Goal: Transaction & Acquisition: Book appointment/travel/reservation

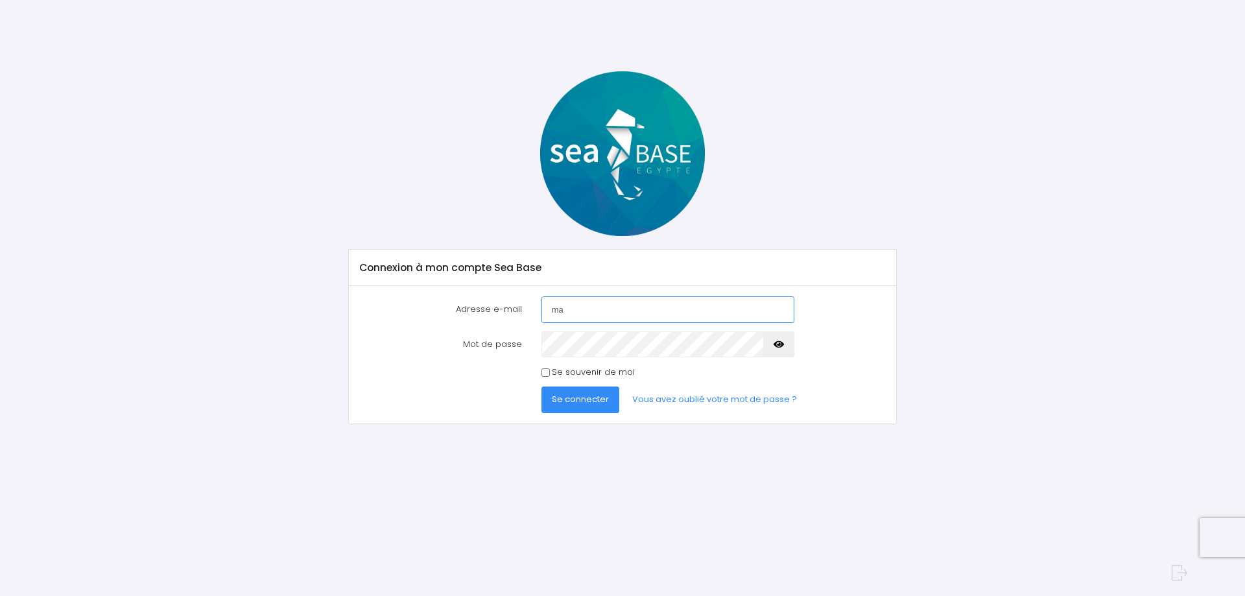
type input "[PERSON_NAME][EMAIL_ADDRESS][DOMAIN_NAME]"
click at [708, 398] on link "Vous avez oublié votre mot de passe ?" at bounding box center [715, 400] width 186 height 26
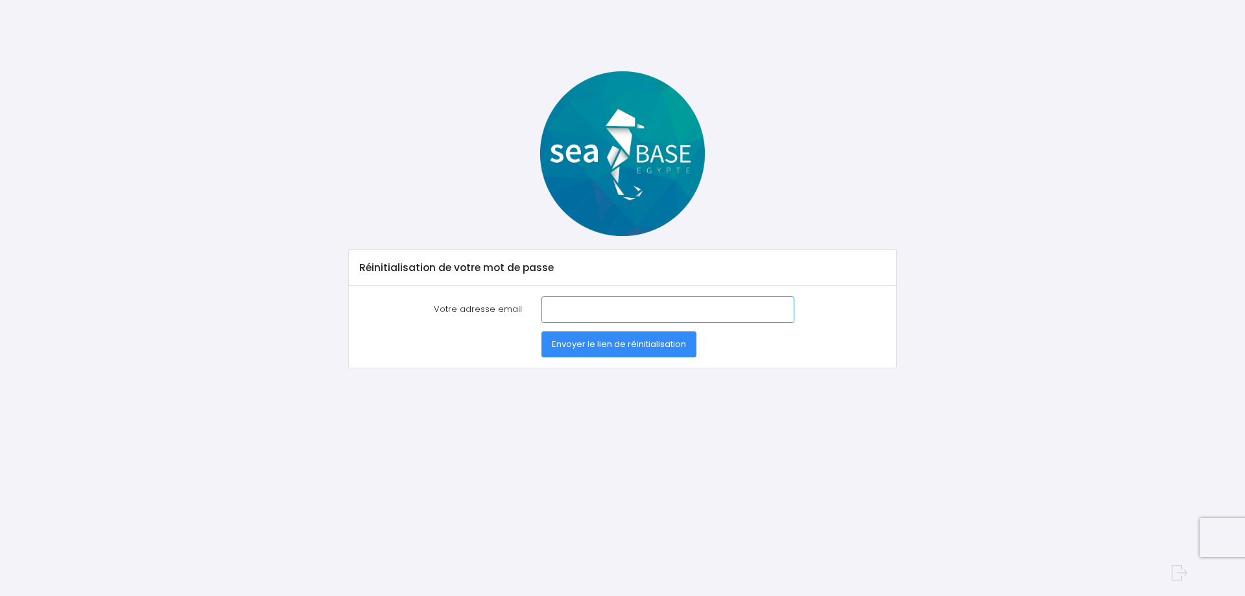
click at [584, 302] on input "Votre adresse email" at bounding box center [668, 309] width 253 height 26
type input "[PERSON_NAME][EMAIL_ADDRESS][DOMAIN_NAME]"
click at [616, 348] on span "Envoyer le lien de réinitialisation" at bounding box center [619, 344] width 134 height 12
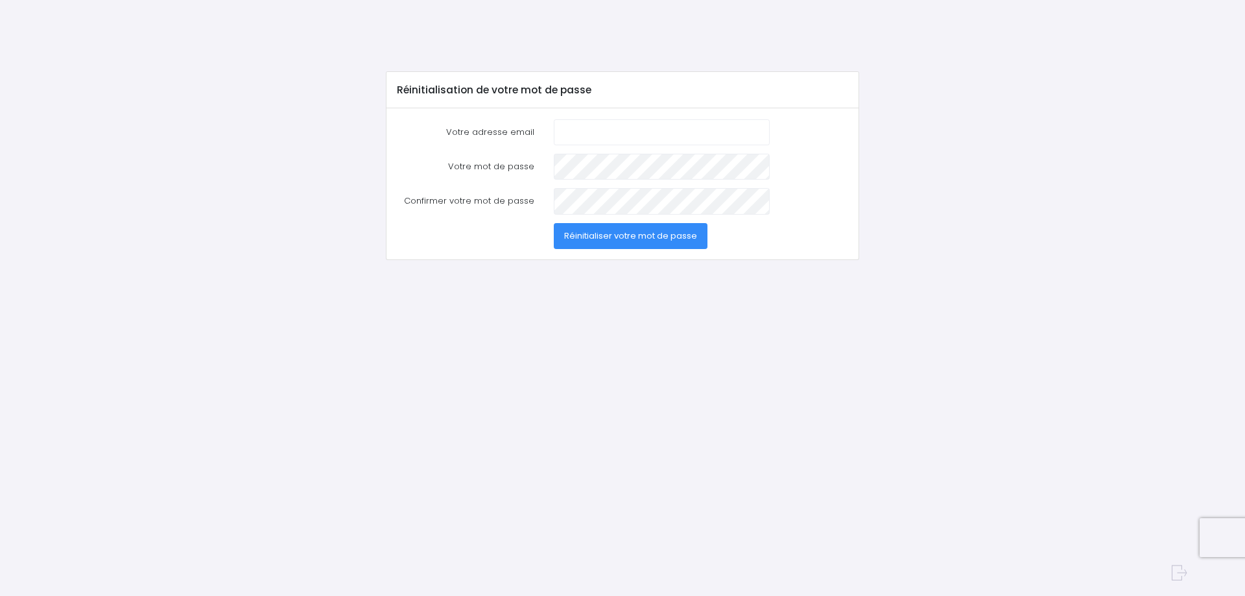
click at [603, 135] on input "Votre adresse email" at bounding box center [662, 132] width 216 height 26
type input "martin.fp@wanadoo.fr"
click at [547, 160] on div at bounding box center [661, 167] width 235 height 26
click at [629, 236] on span "Réinitialiser votre mot de passe" at bounding box center [630, 236] width 133 height 12
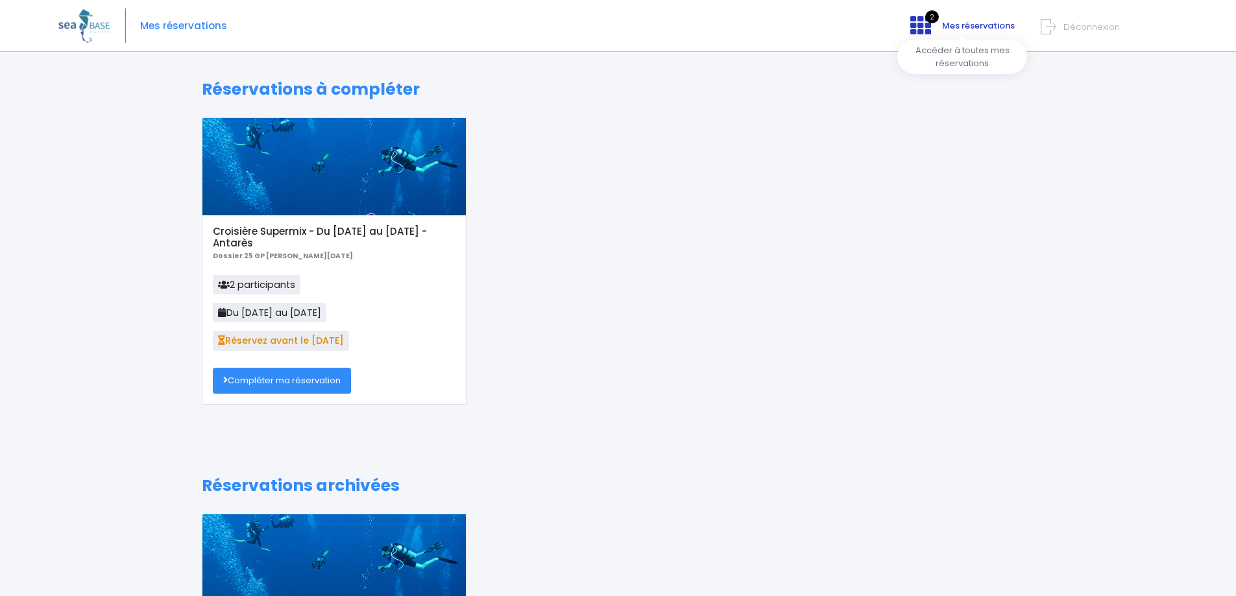
click at [931, 25] on icon at bounding box center [920, 25] width 21 height 21
click at [965, 27] on span "Mes réservations" at bounding box center [978, 25] width 73 height 12
click at [924, 22] on icon at bounding box center [920, 25] width 21 height 21
click at [287, 379] on link "Compléter ma réservation" at bounding box center [282, 381] width 138 height 26
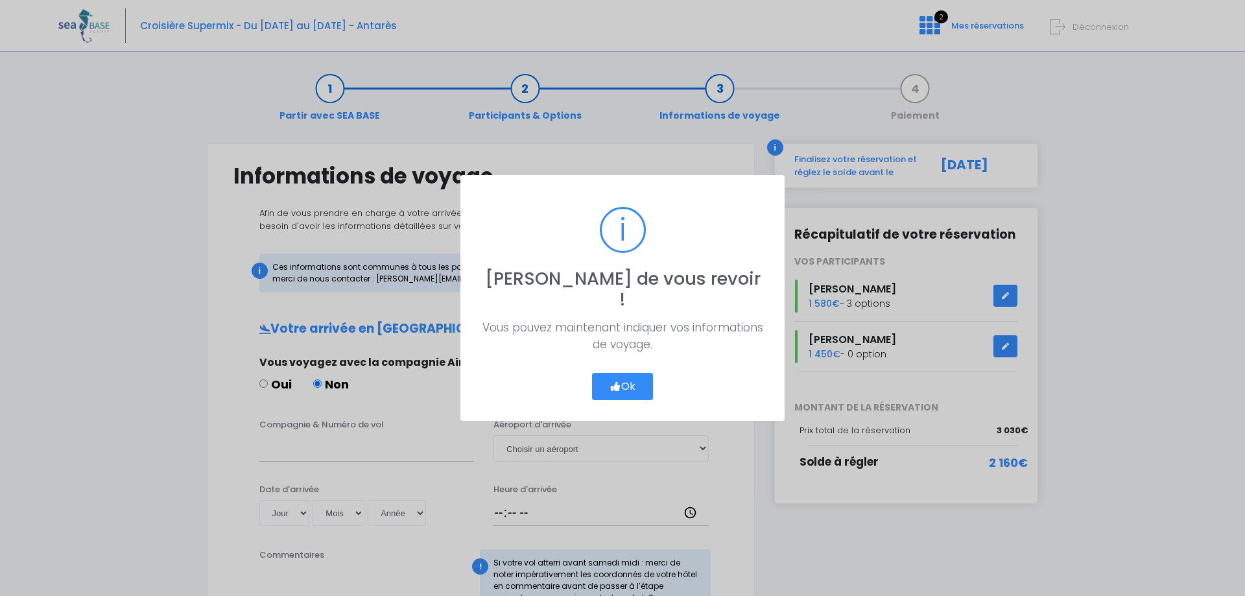
click at [634, 378] on button "Ok" at bounding box center [622, 386] width 61 height 27
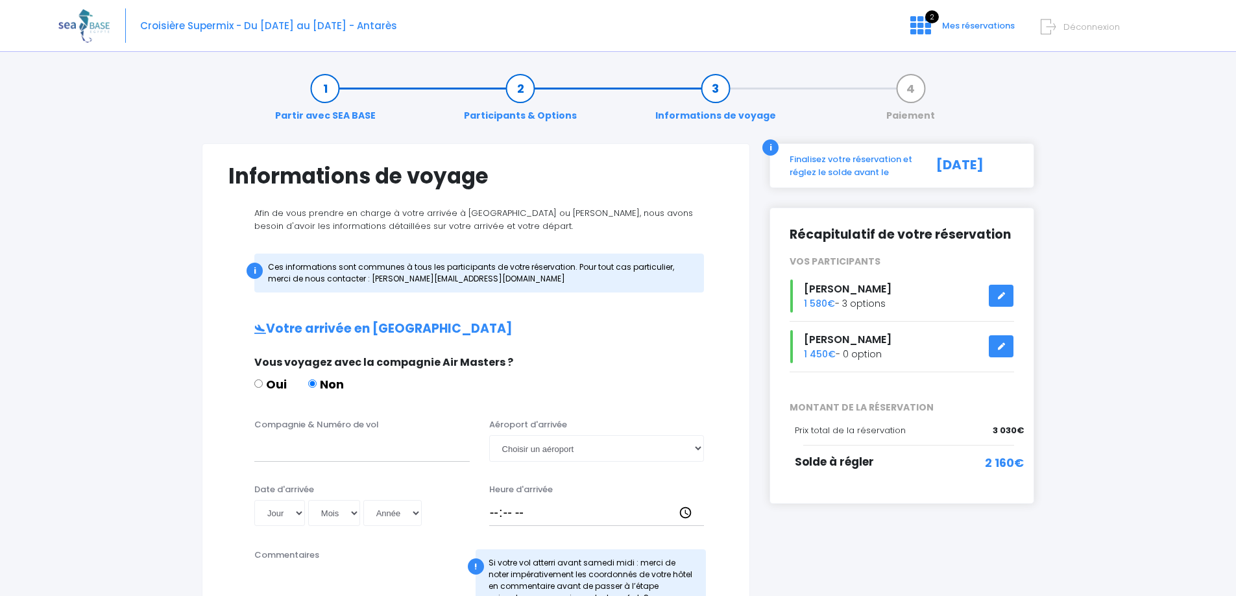
scroll to position [65, 0]
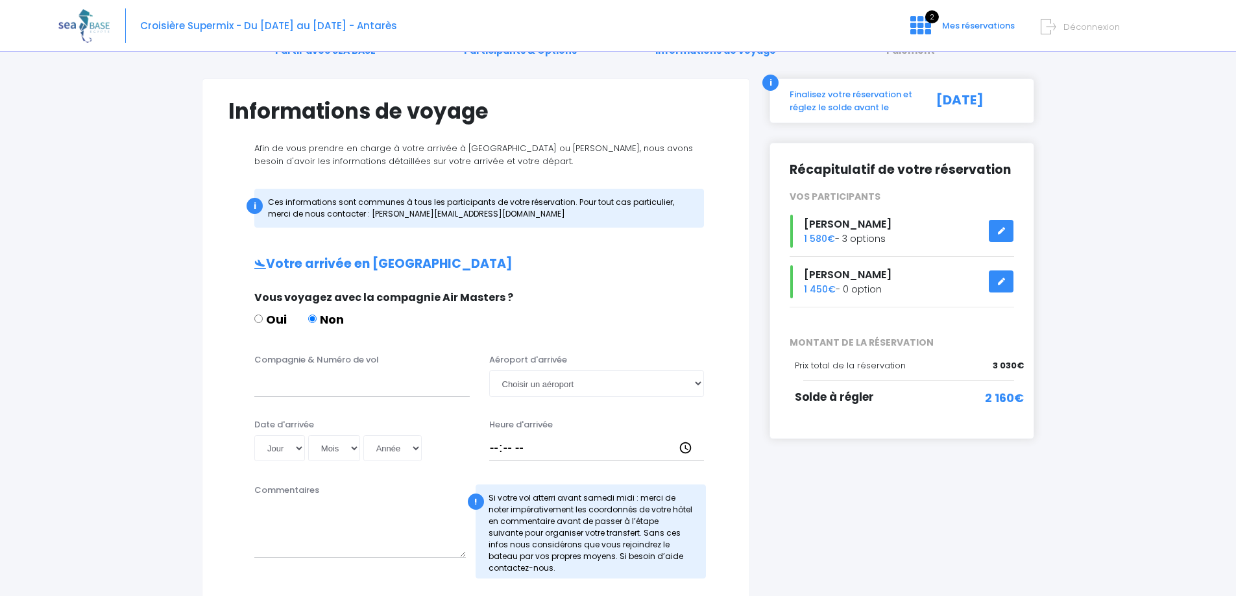
click at [1004, 223] on link at bounding box center [1001, 231] width 25 height 23
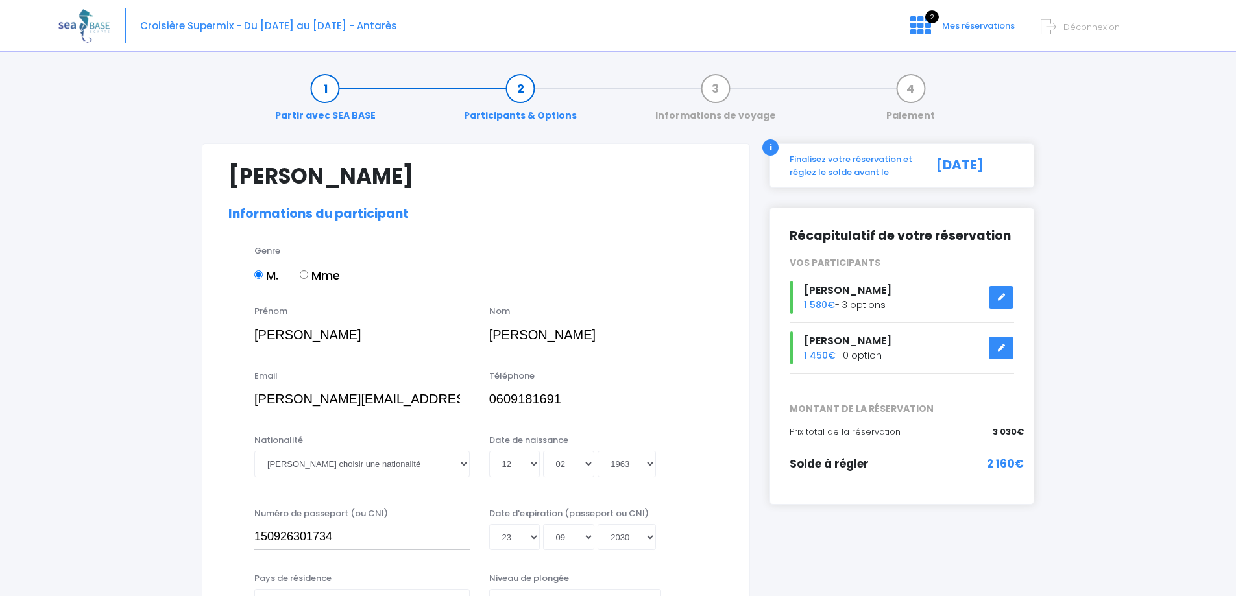
select select "MF1"
select select "L"
click at [815, 297] on span "[PERSON_NAME]" at bounding box center [848, 290] width 88 height 15
click at [819, 293] on span "[PERSON_NAME]" at bounding box center [848, 290] width 88 height 15
click at [839, 247] on div "Récapitulatif de votre réservation VOS PARTICIPANTS Pierre MARTIN 1 580€ - 3 op…" at bounding box center [901, 305] width 224 height 155
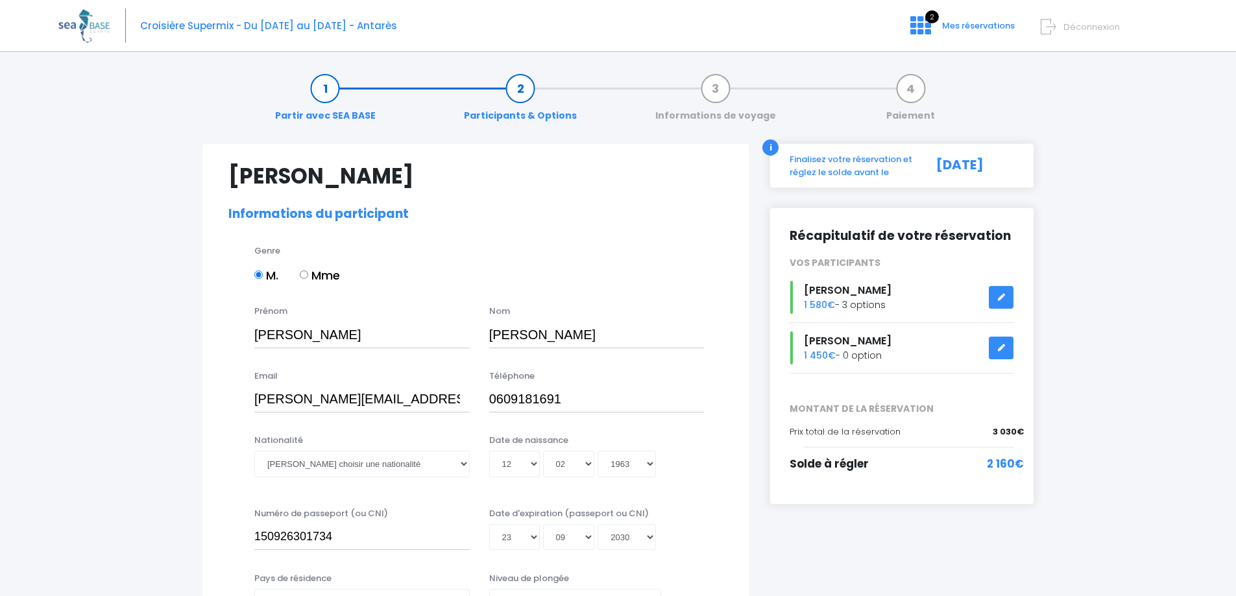
click at [1000, 297] on icon at bounding box center [1000, 297] width 9 height 0
select select "MF1"
select select "L"
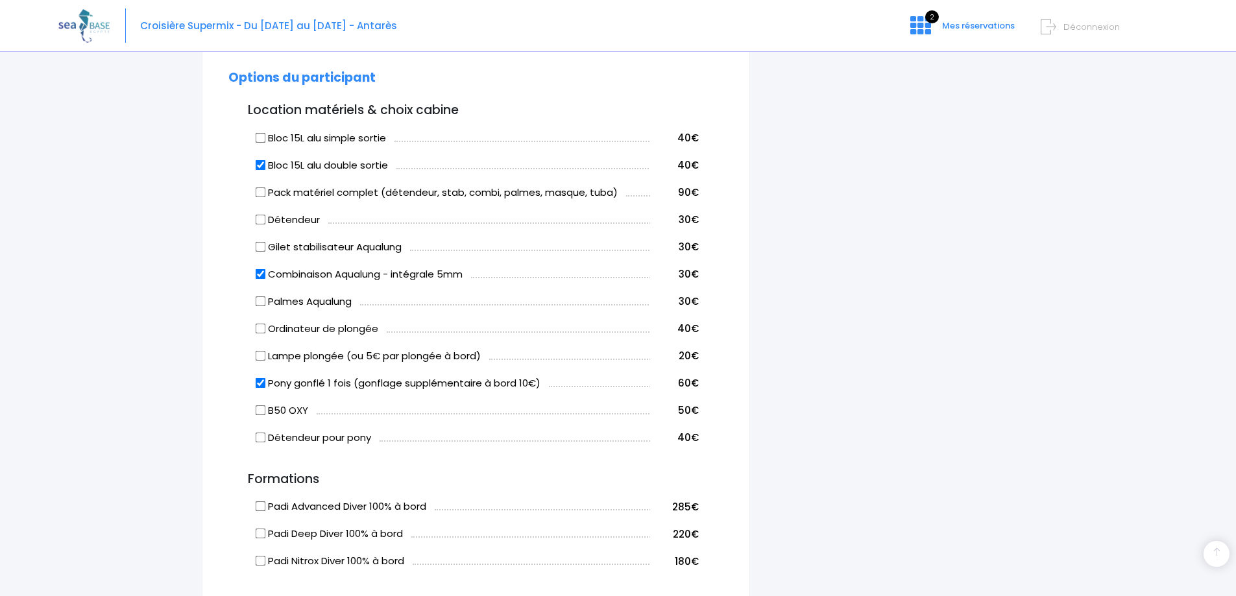
scroll to position [584, 0]
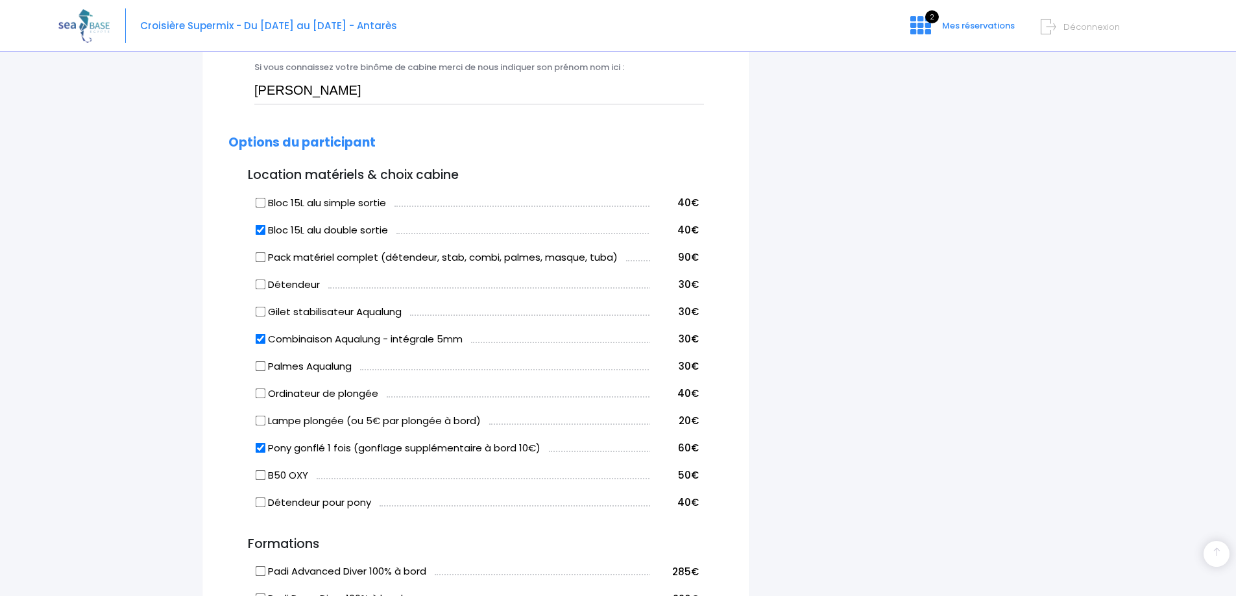
click at [261, 311] on input "Gilet stabilisateur Aqualung" at bounding box center [261, 311] width 10 height 10
checkbox input "true"
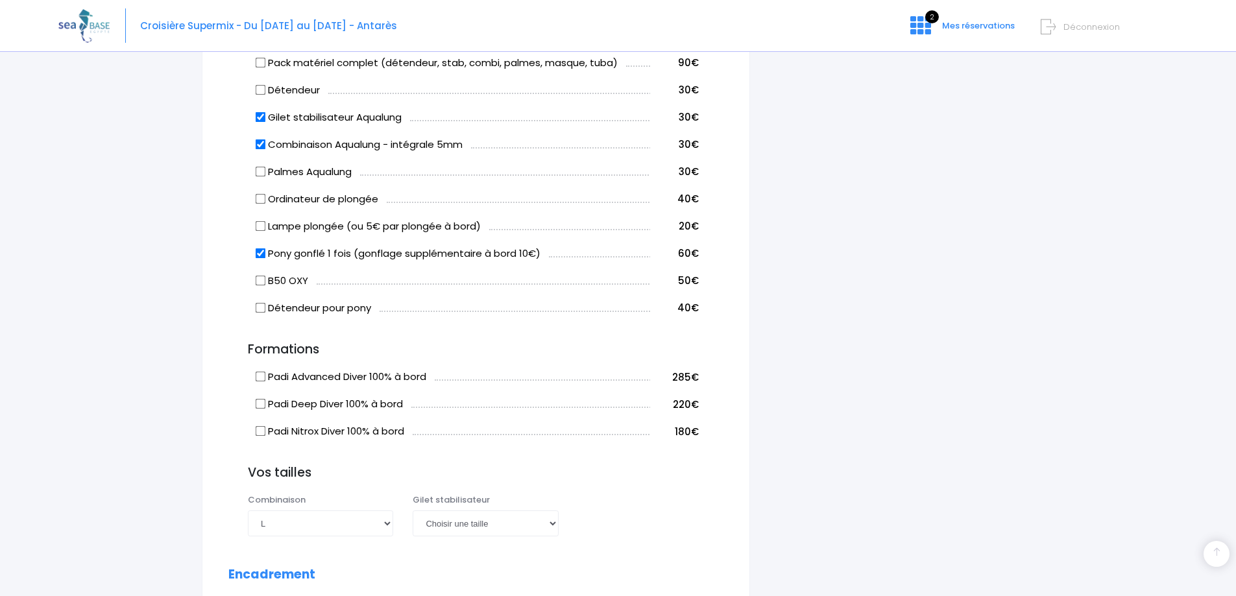
scroll to position [843, 0]
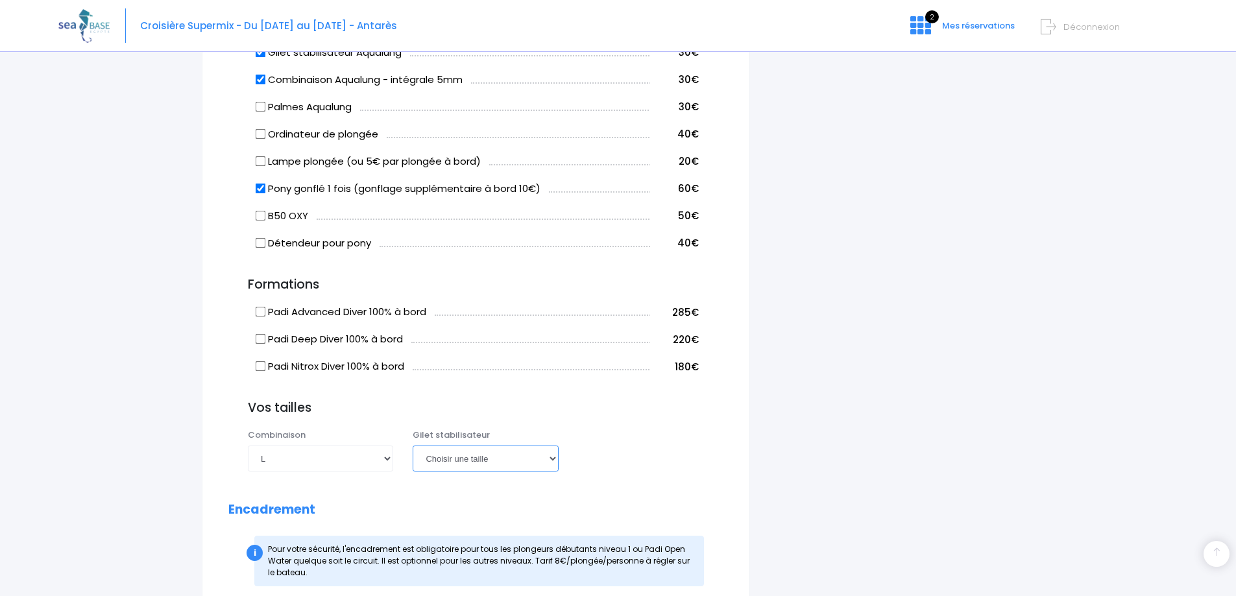
click at [554, 460] on select "Choisir une taille XXS XS S M ML L XL XXL" at bounding box center [485, 459] width 145 height 26
select select "XL"
click at [413, 446] on select "Choisir une taille XXS XS S M ML L XL XXL" at bounding box center [485, 459] width 145 height 26
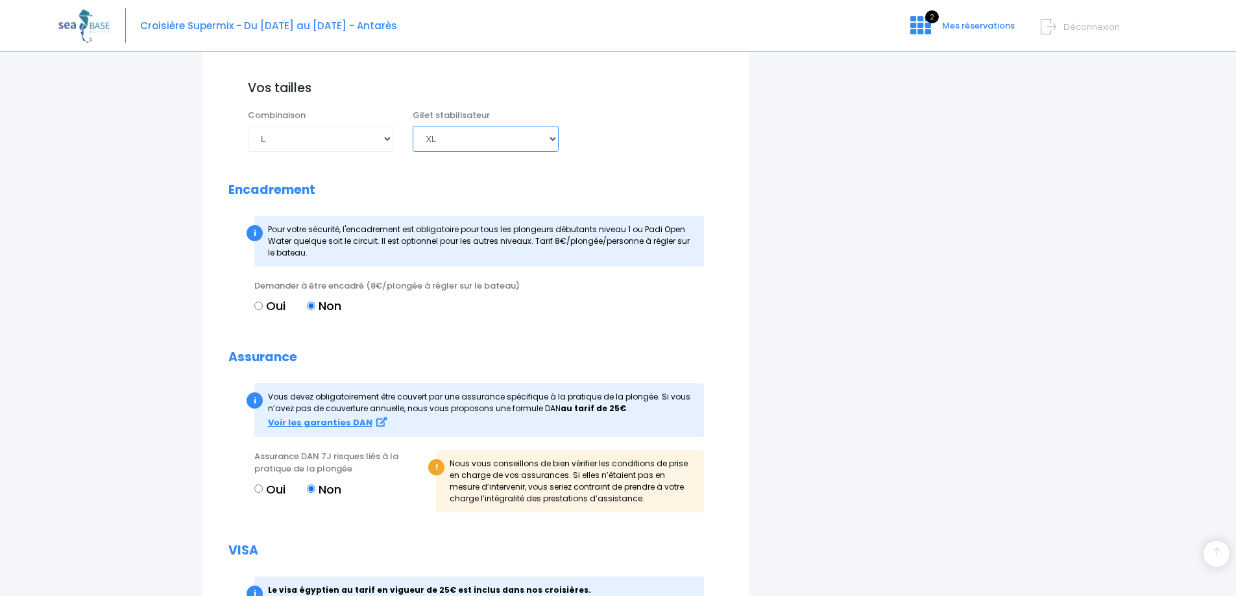
scroll to position [1422, 0]
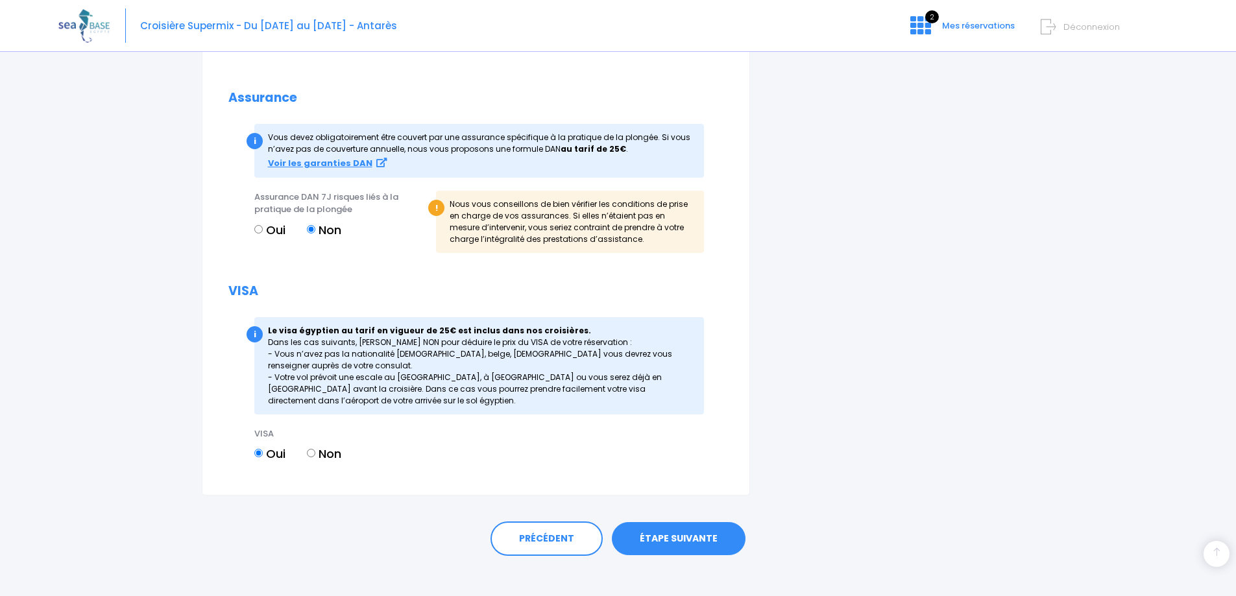
drag, startPoint x: 682, startPoint y: 527, endPoint x: 689, endPoint y: 519, distance: 11.0
click at [682, 526] on link "ÉTAPE SUIVANTE" at bounding box center [679, 539] width 134 height 34
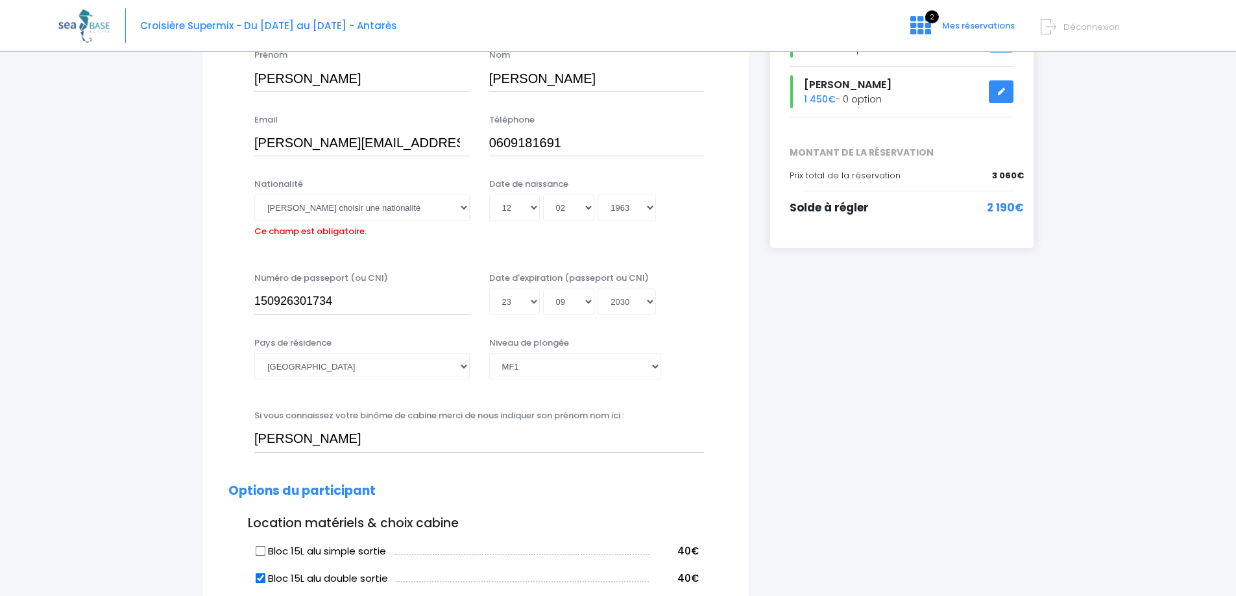
scroll to position [126, 0]
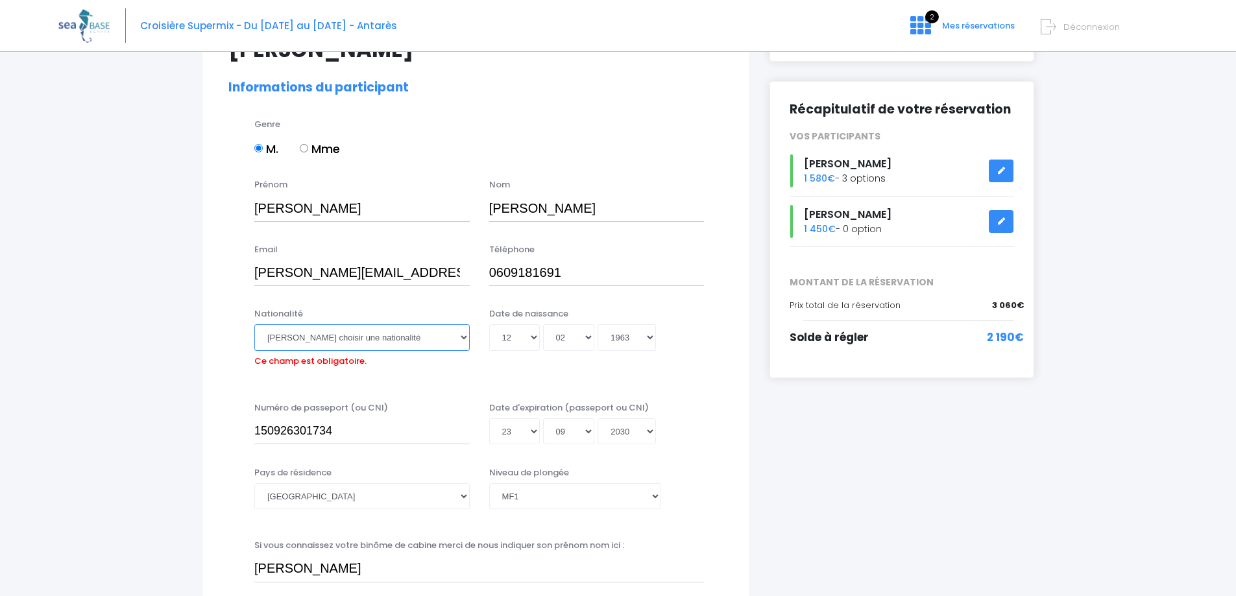
click at [458, 338] on select "Veuillez choisir une nationalité Afghane Albanaise Algerienne Allemande America…" at bounding box center [361, 337] width 215 height 26
select select "Française"
click at [254, 324] on select "Veuillez choisir une nationalité Afghane Albanaise Algerienne Allemande America…" at bounding box center [361, 337] width 215 height 26
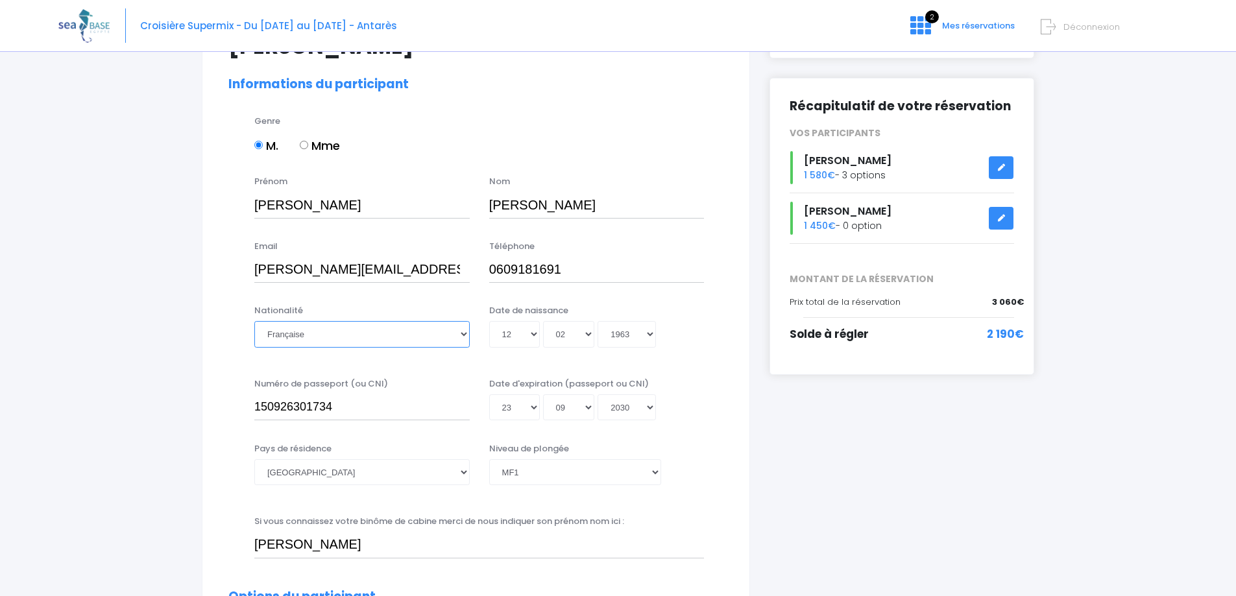
scroll to position [195, 0]
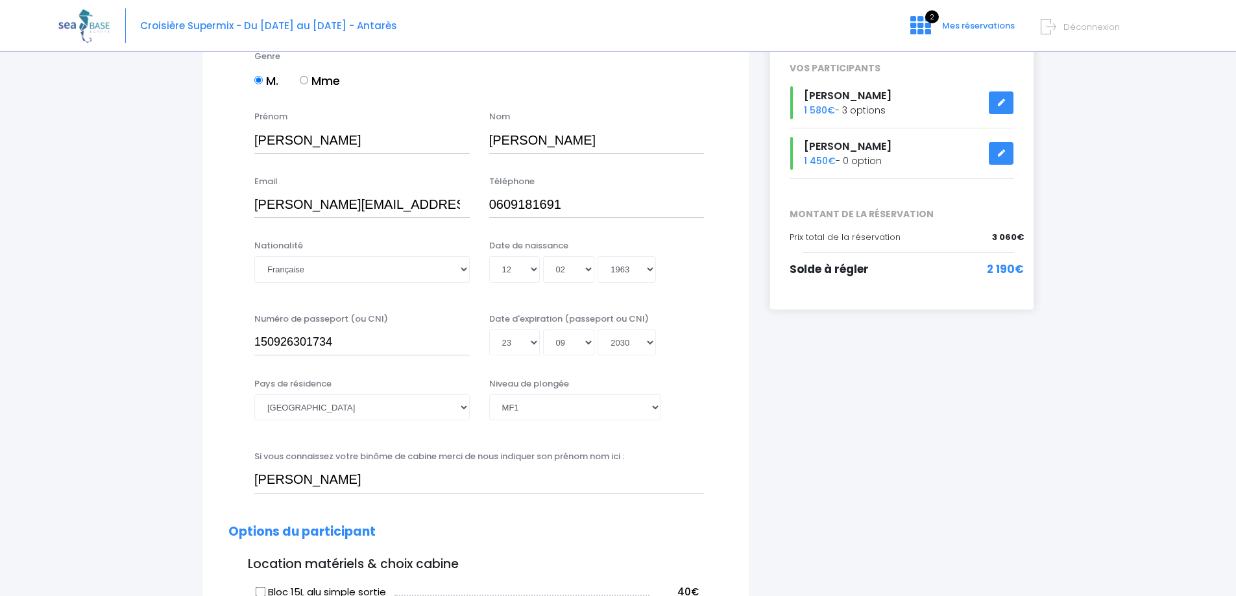
click at [1001, 102] on icon at bounding box center [1000, 102] width 9 height 0
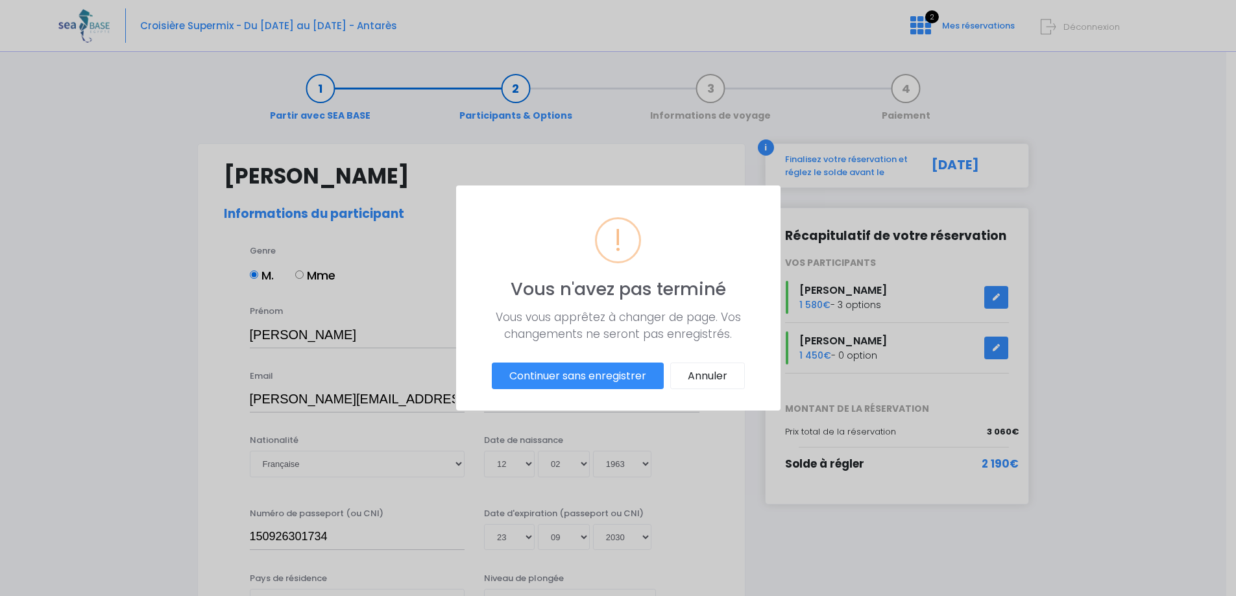
scroll to position [0, 0]
click at [590, 376] on button "Continuer sans enregistrer" at bounding box center [582, 376] width 172 height 27
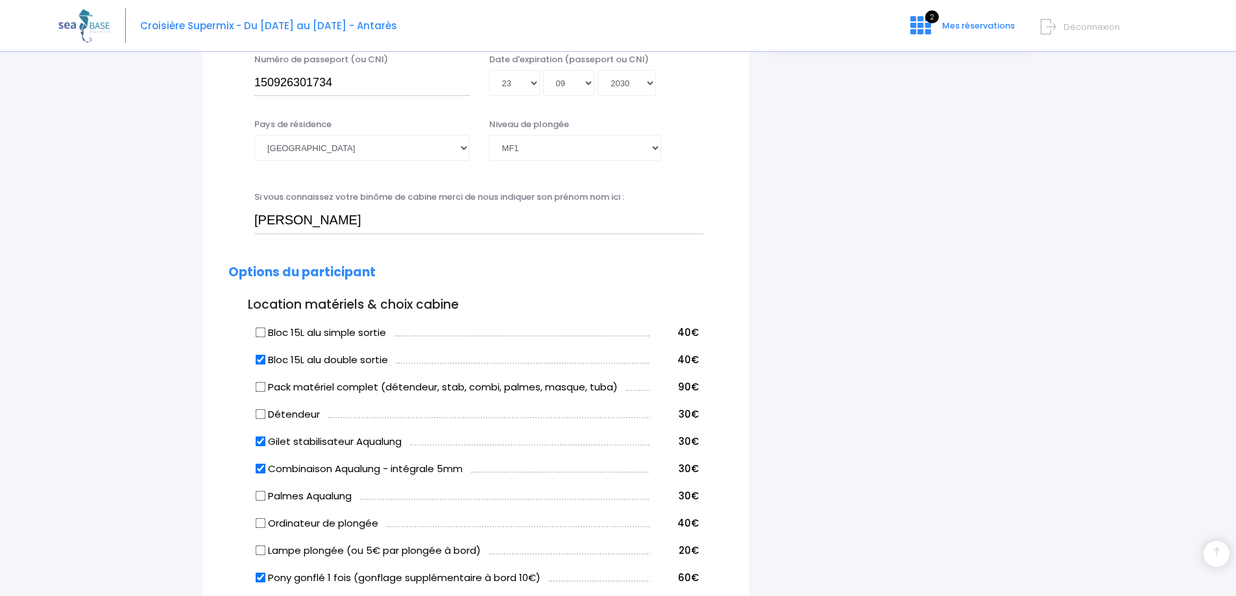
scroll to position [584, 0]
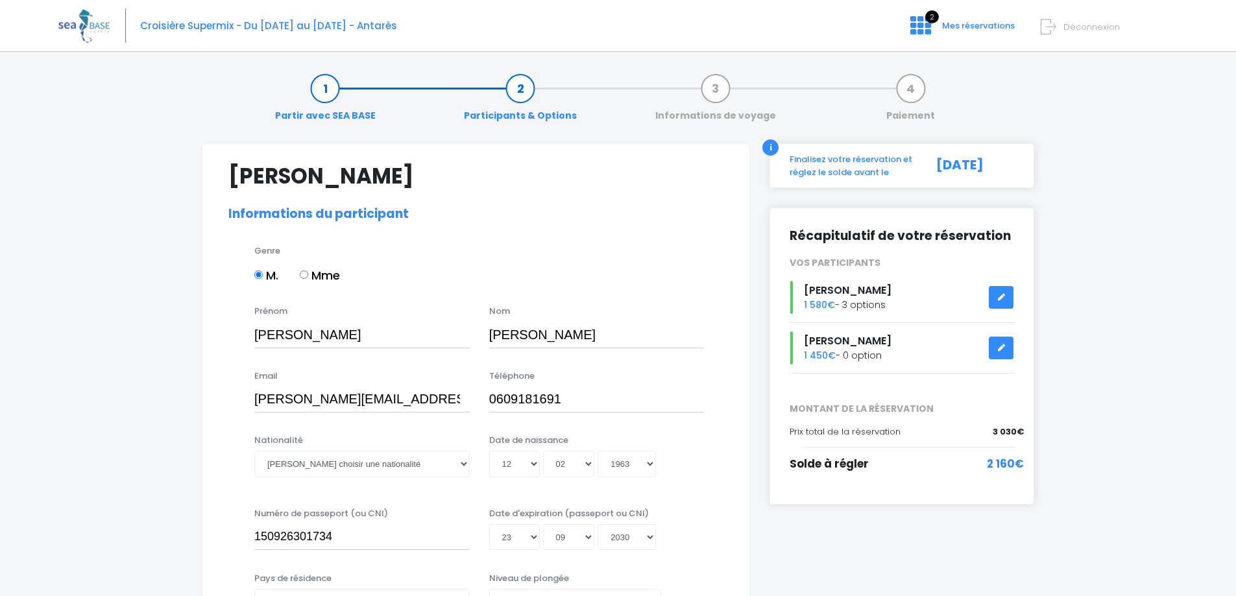
select select "MF1"
select select "L"
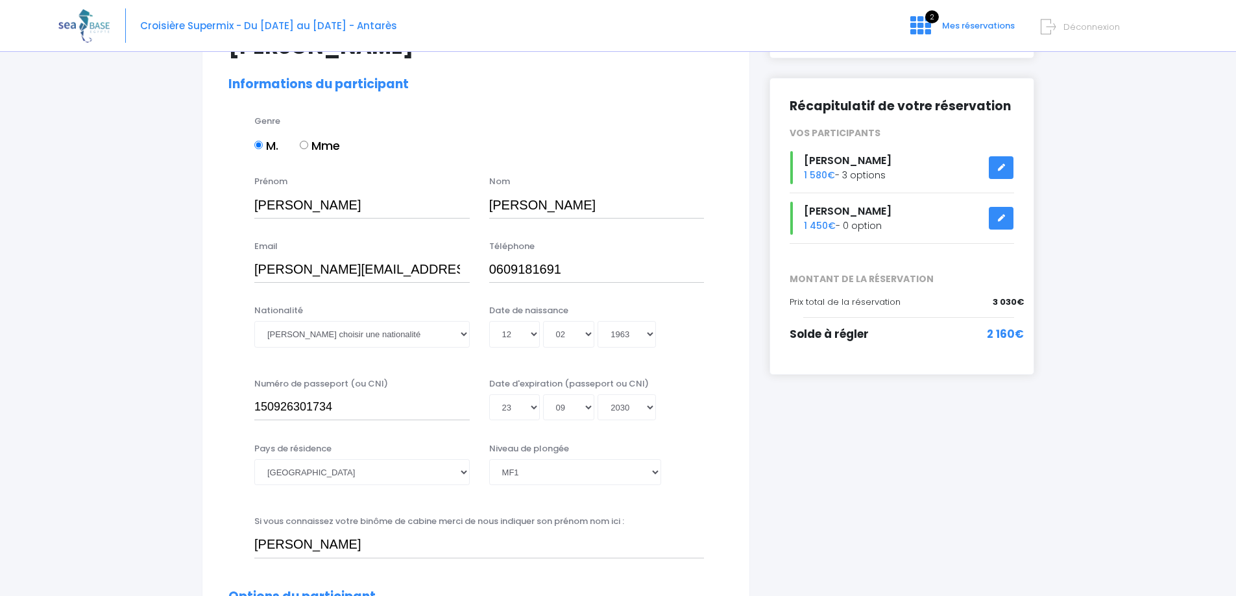
scroll to position [65, 0]
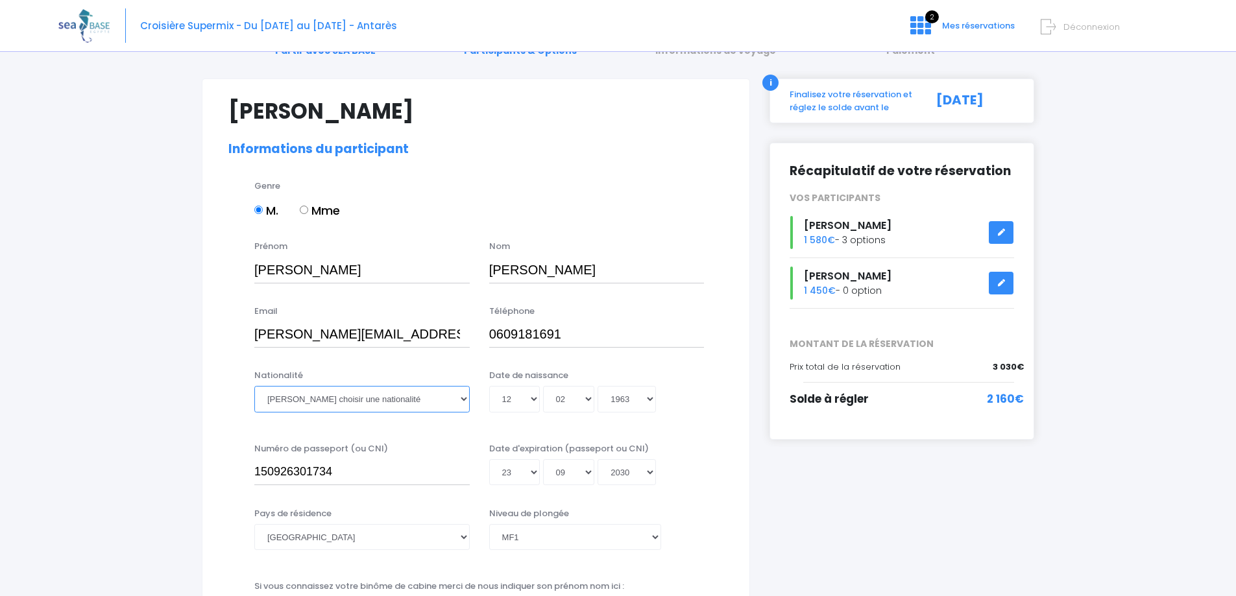
click at [454, 397] on select "Veuillez choisir une nationalité [DEMOGRAPHIC_DATA] Algerienne Allemande [GEOGR…" at bounding box center [361, 399] width 215 height 26
select select "Française"
click at [254, 386] on select "Veuillez choisir une nationalité [DEMOGRAPHIC_DATA] Algerienne Allemande [GEOGR…" at bounding box center [361, 399] width 215 height 26
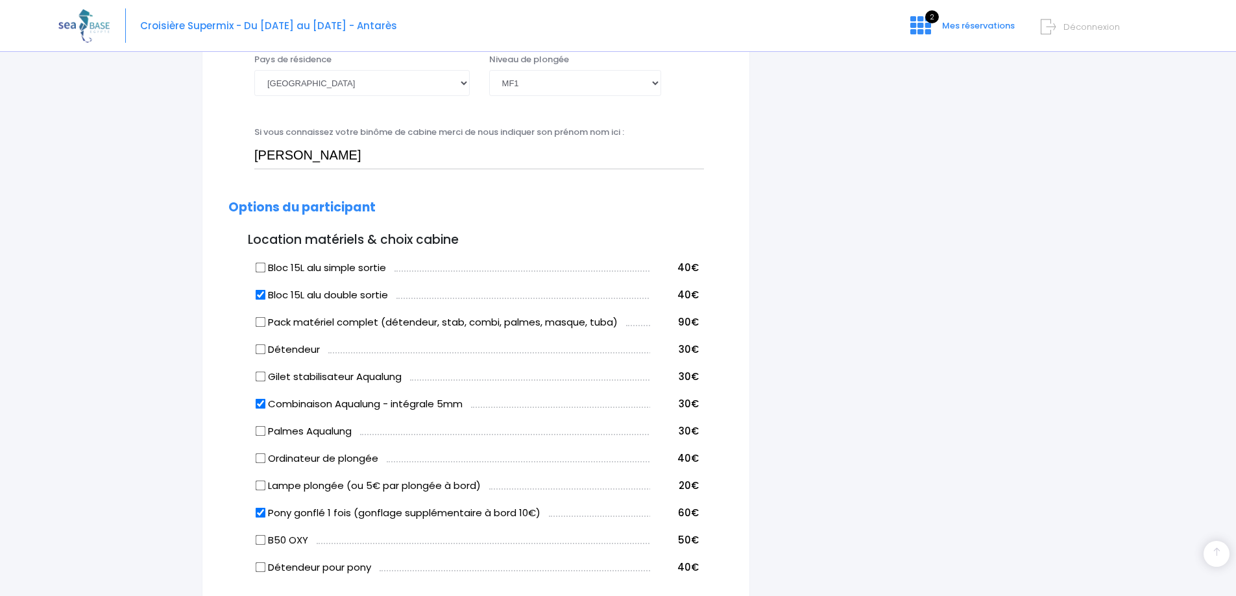
scroll to position [584, 0]
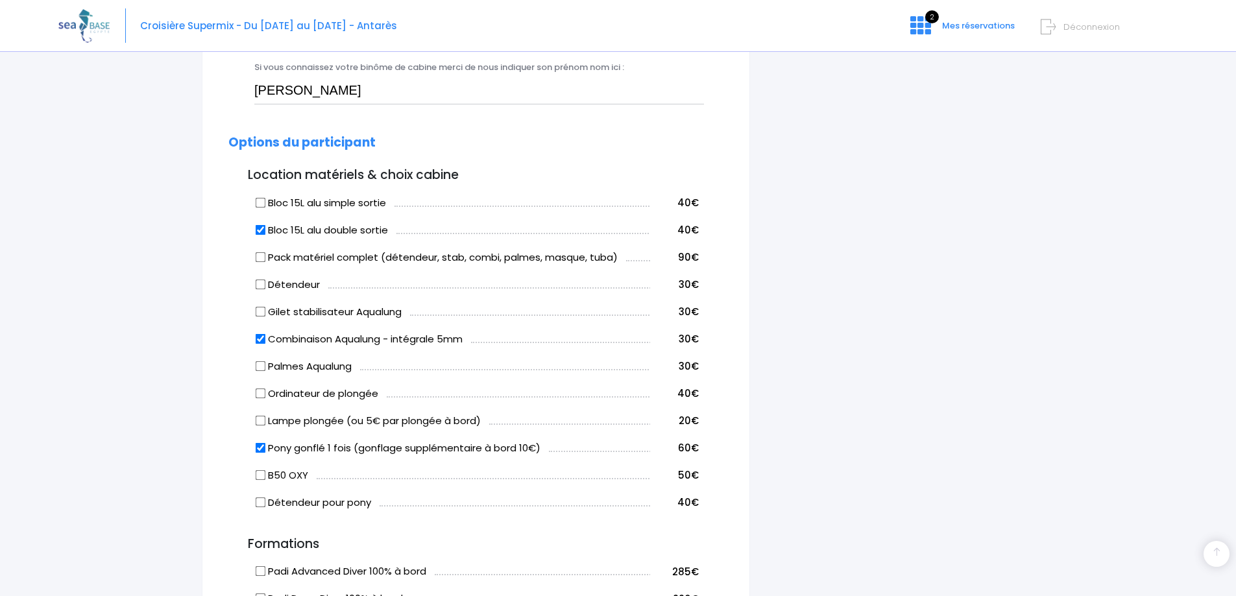
click at [260, 307] on input "Gilet stabilisateur Aqualung" at bounding box center [261, 311] width 10 height 10
checkbox input "true"
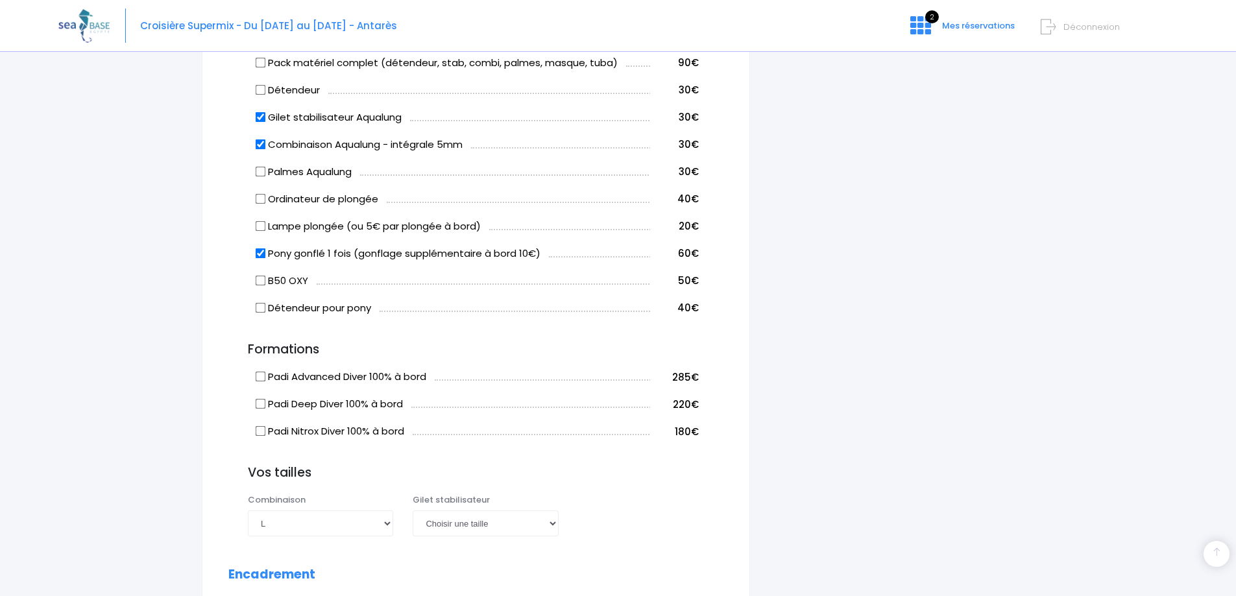
scroll to position [843, 0]
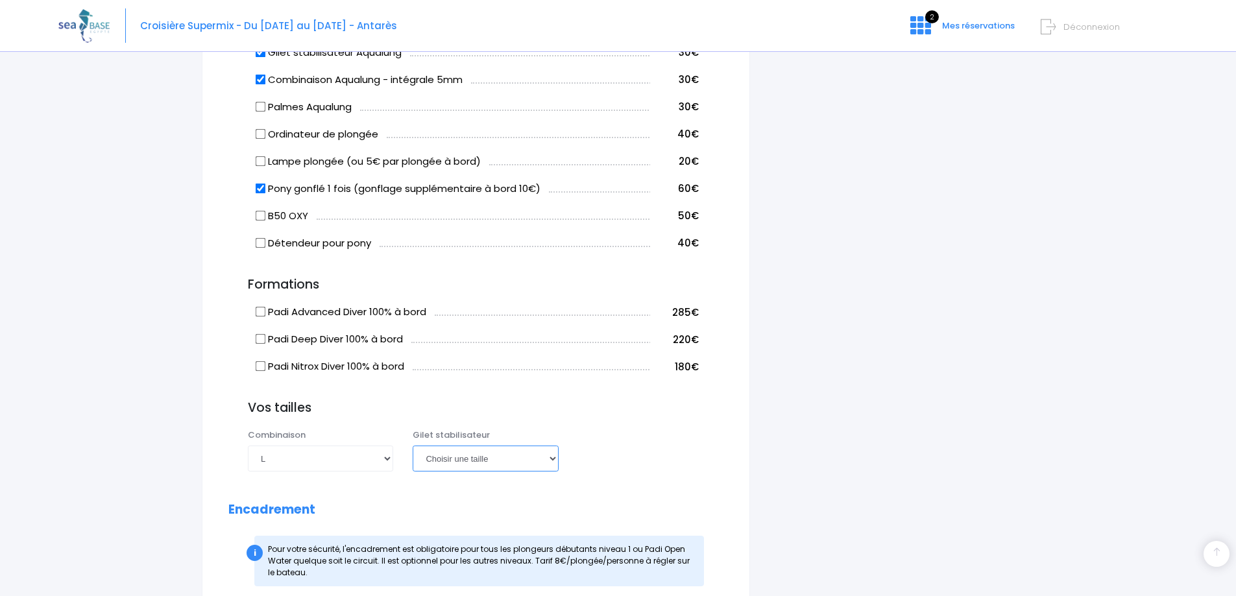
click at [539, 459] on select "Choisir une taille XXS XS S M ML L XL XXL" at bounding box center [485, 459] width 145 height 26
select select "XL"
click at [413, 446] on select "Choisir une taille XXS XS S M ML L XL XXL" at bounding box center [485, 459] width 145 height 26
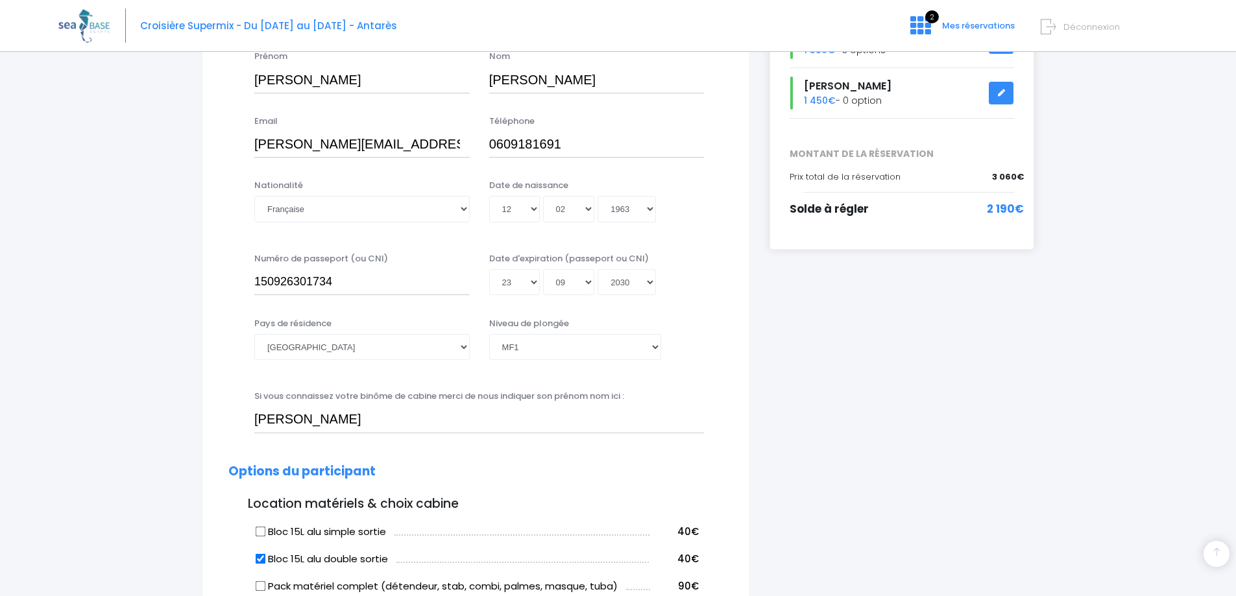
scroll to position [60, 0]
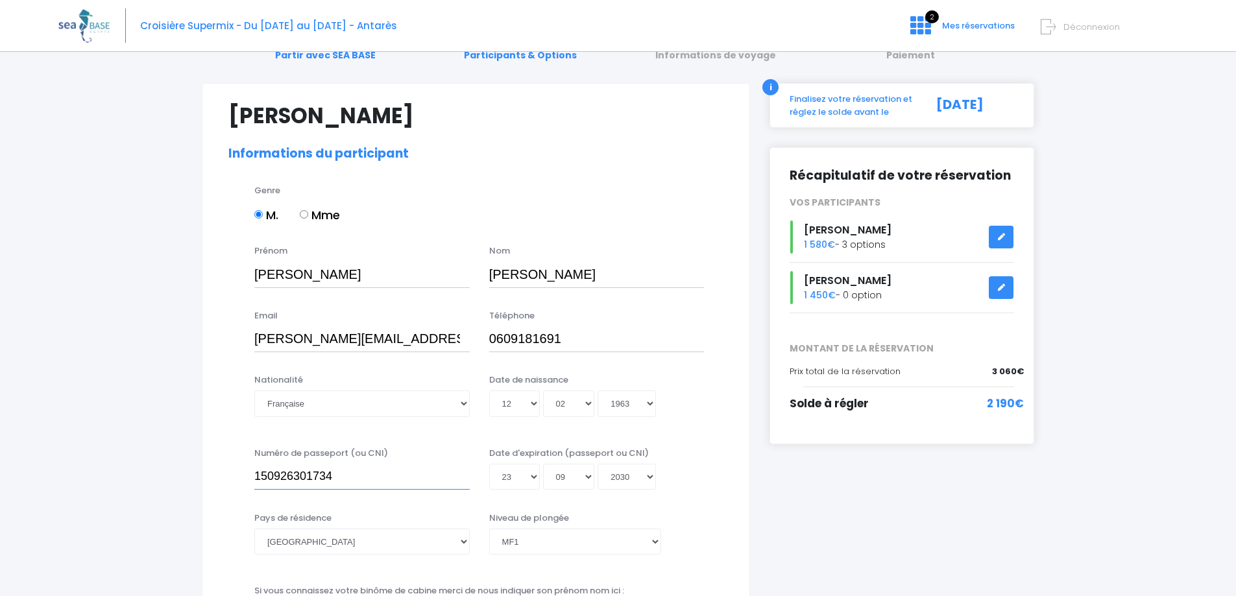
drag, startPoint x: 335, startPoint y: 475, endPoint x: 255, endPoint y: 479, distance: 80.5
click at [255, 479] on input "150926301734" at bounding box center [361, 477] width 215 height 26
type input "241H00045"
click at [531, 479] on select "Jour 01 02 03 04 05 06 07 08 09 10 11 12 13 14 15 16 17 18 19 20 21 22 23 24 25…" at bounding box center [514, 477] width 51 height 26
select select "20"
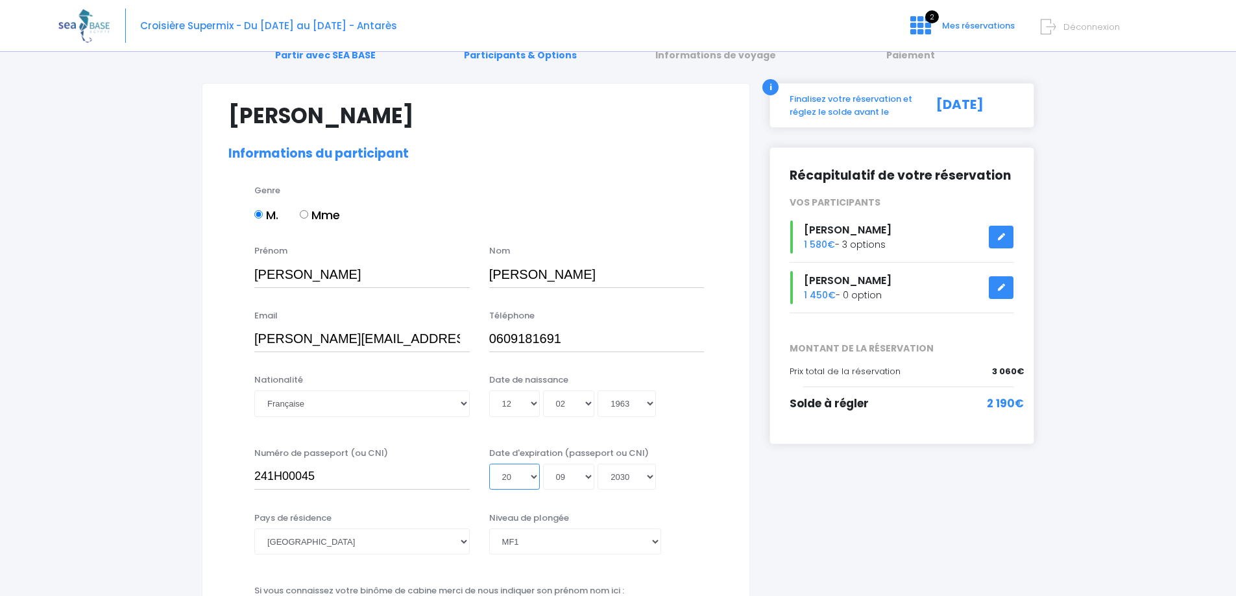
click at [489, 464] on select "Jour 01 02 03 04 05 06 07 08 09 10 11 12 13 14 15 16 17 18 19 20 21 22 23 24 25…" at bounding box center [514, 477] width 51 height 26
type input "2030-09-20"
click at [588, 481] on select "Mois 01 02 03 04 05 06 07 08 09 10 11 12" at bounding box center [569, 477] width 52 height 26
select select "11"
click at [543, 464] on select "Mois 01 02 03 04 05 06 07 08 09 10 11 12" at bounding box center [569, 477] width 52 height 26
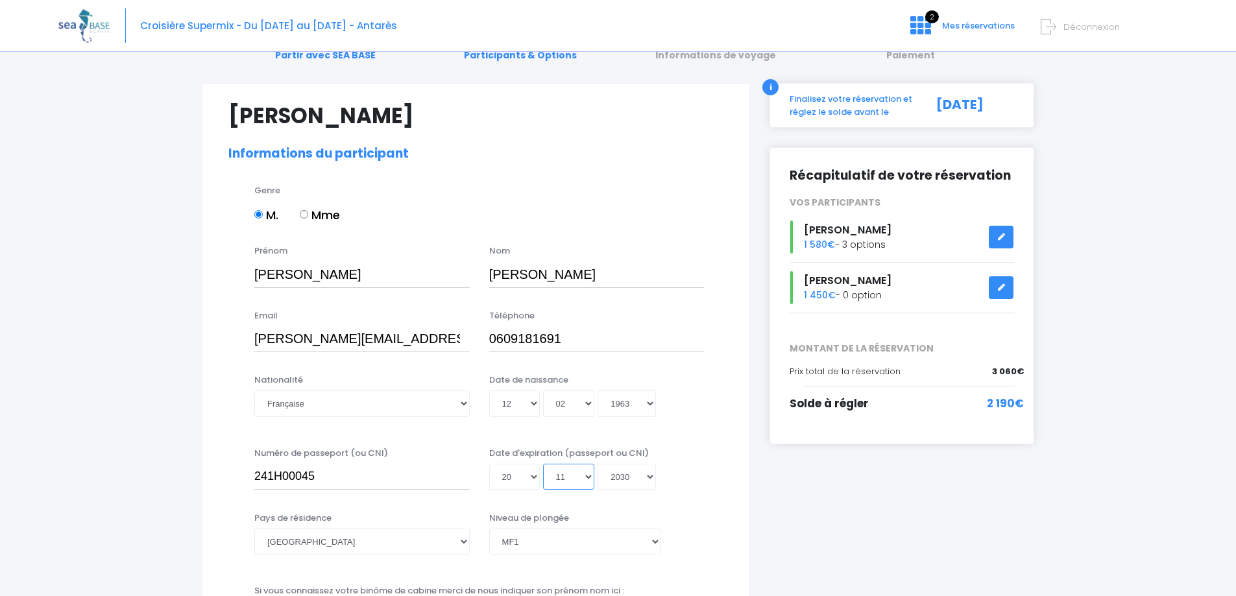
type input "2030-11-20"
click at [646, 472] on select "Année 2045 2044 2043 2042 2041 2040 2039 2038 2037 2036 2035 2034 2033 2032 203…" at bounding box center [626, 477] width 58 height 26
select select "2034"
click at [597, 464] on select "Année 2045 2044 2043 2042 2041 2040 2039 2038 2037 2036 2035 2034 2033 2032 203…" at bounding box center [626, 477] width 58 height 26
type input "2034-11-20"
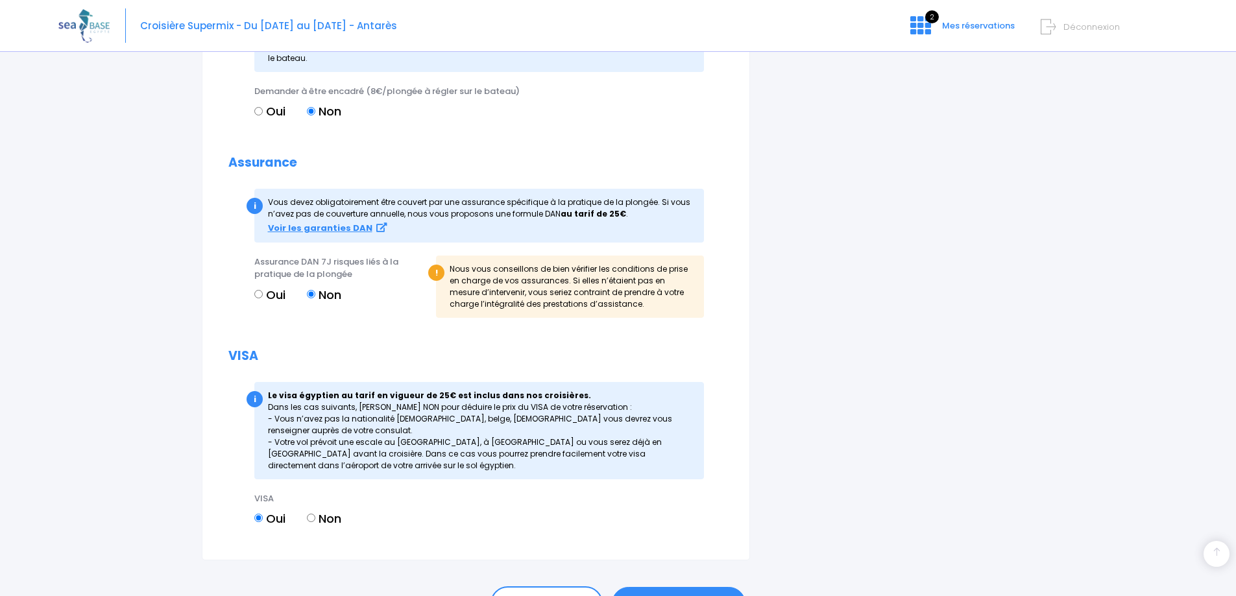
scroll to position [1422, 0]
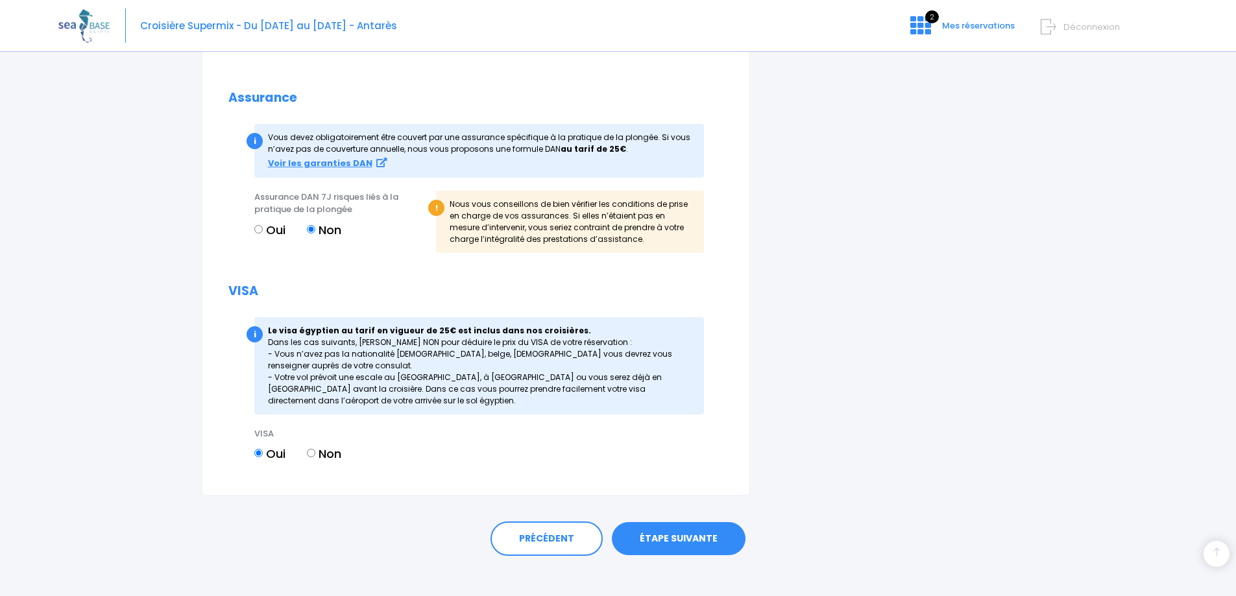
click at [675, 522] on link "ÉTAPE SUIVANTE" at bounding box center [679, 539] width 134 height 34
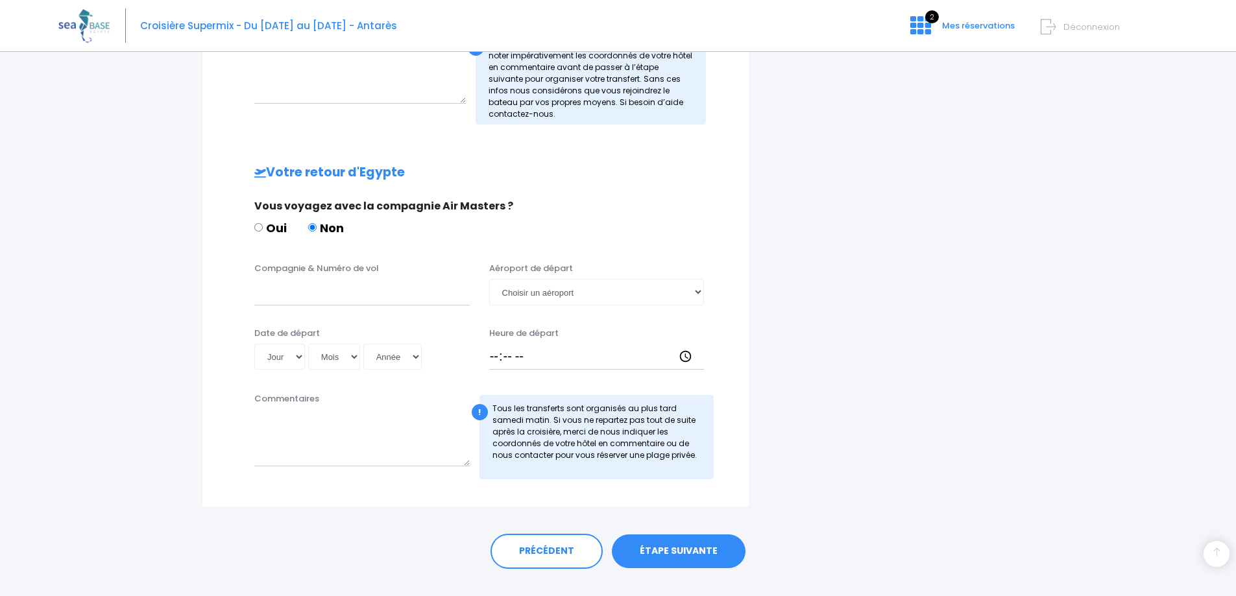
scroll to position [544, 0]
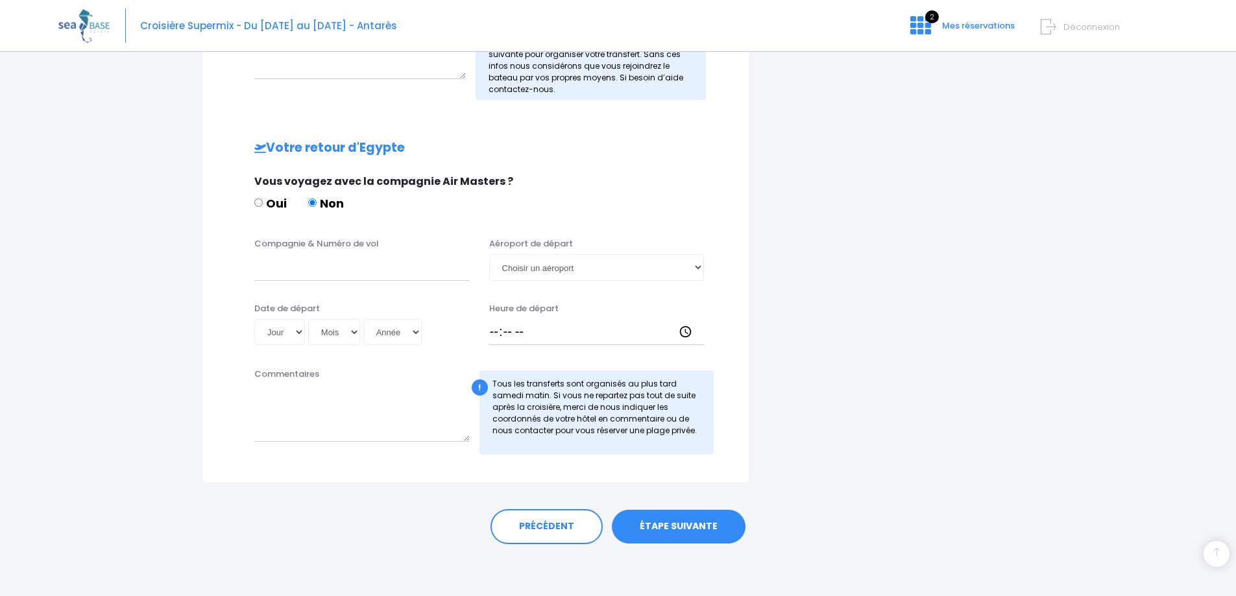
click at [671, 525] on link "ÉTAPE SUIVANTE" at bounding box center [679, 527] width 134 height 34
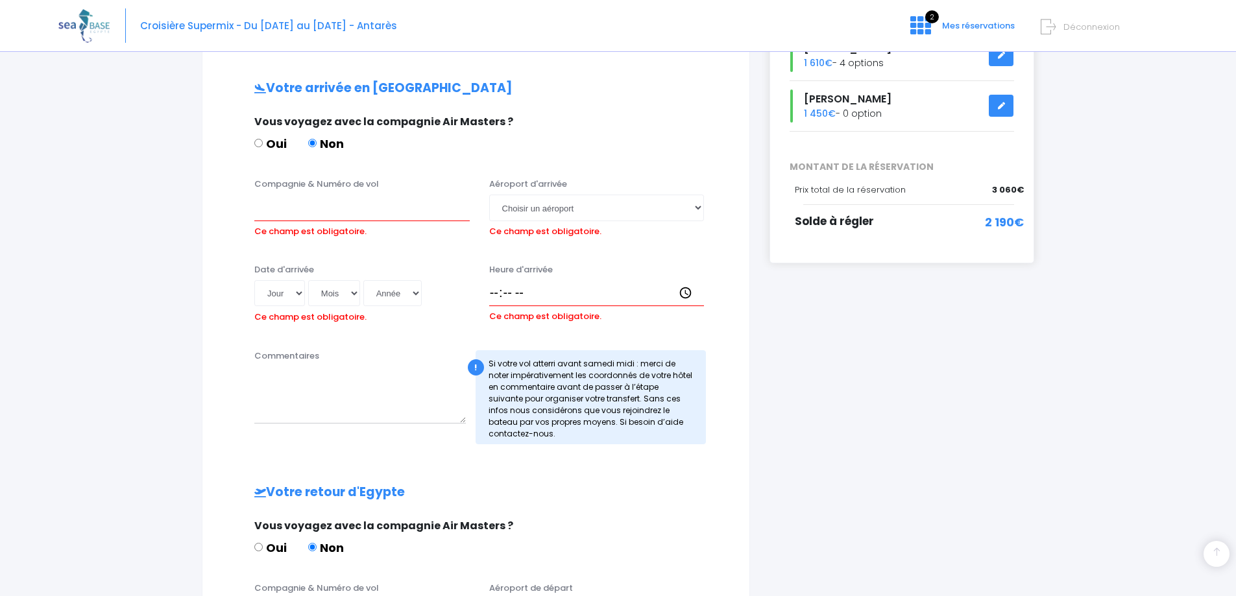
scroll to position [176, 0]
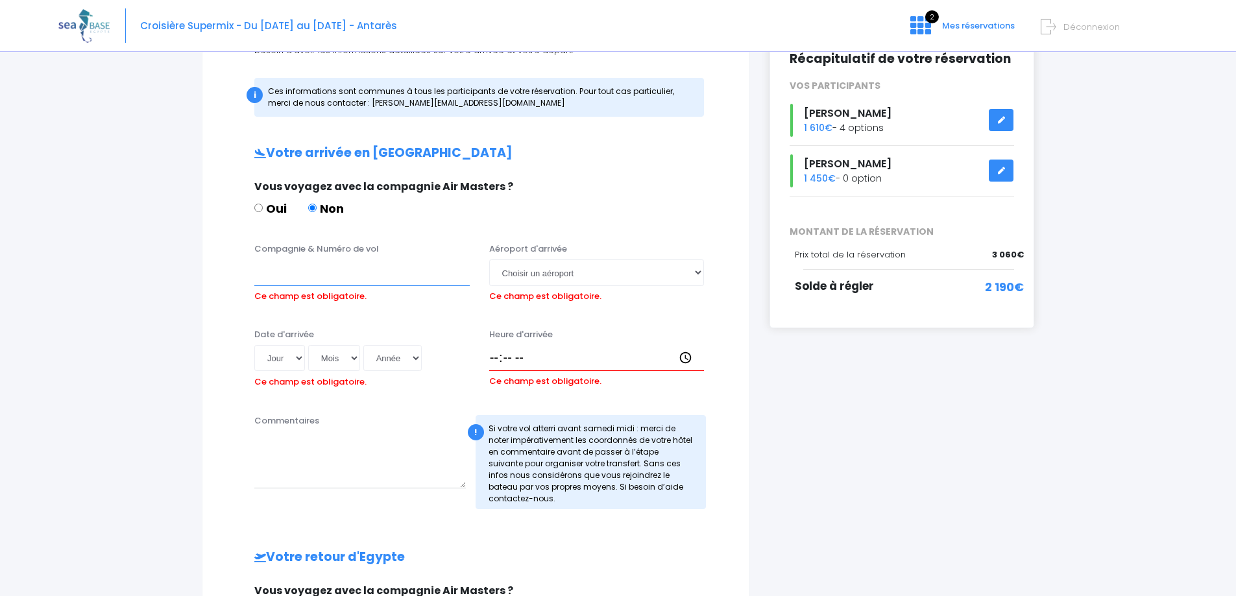
click at [314, 272] on input "Compagnie & Numéro de vol" at bounding box center [361, 272] width 215 height 26
type input "turkich airlines TK1810"
click at [299, 359] on select "Jour 01 02 03 04 05 06 07 08 09 10 11 12 13 14 15 16 17 18 19 20 21 22 23 24 25…" at bounding box center [279, 358] width 51 height 26
select select "25"
click at [254, 345] on select "Jour 01 02 03 04 05 06 07 08 09 10 11 12 13 14 15 16 17 18 19 20 21 22 23 24 25…" at bounding box center [279, 358] width 51 height 26
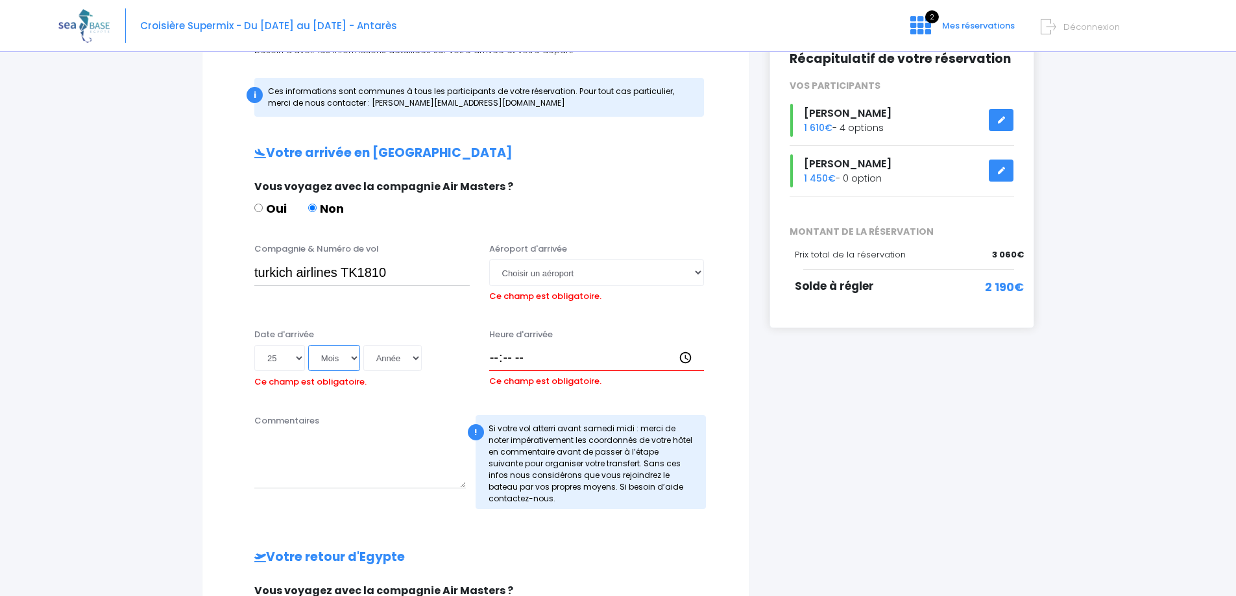
click at [345, 356] on select "Mois 01 02 03 04 05 06 07 08 09 10 11 12" at bounding box center [334, 358] width 52 height 26
select select "10"
click at [308, 345] on select "Mois 01 02 03 04 05 06 07 08 09 10 11 12" at bounding box center [334, 358] width 52 height 26
click at [409, 361] on select "Année 2045 2044 2043 2042 2041 2040 2039 2038 2037 2036 2035 2034 2033 2032 203…" at bounding box center [392, 358] width 58 height 26
select select "2025"
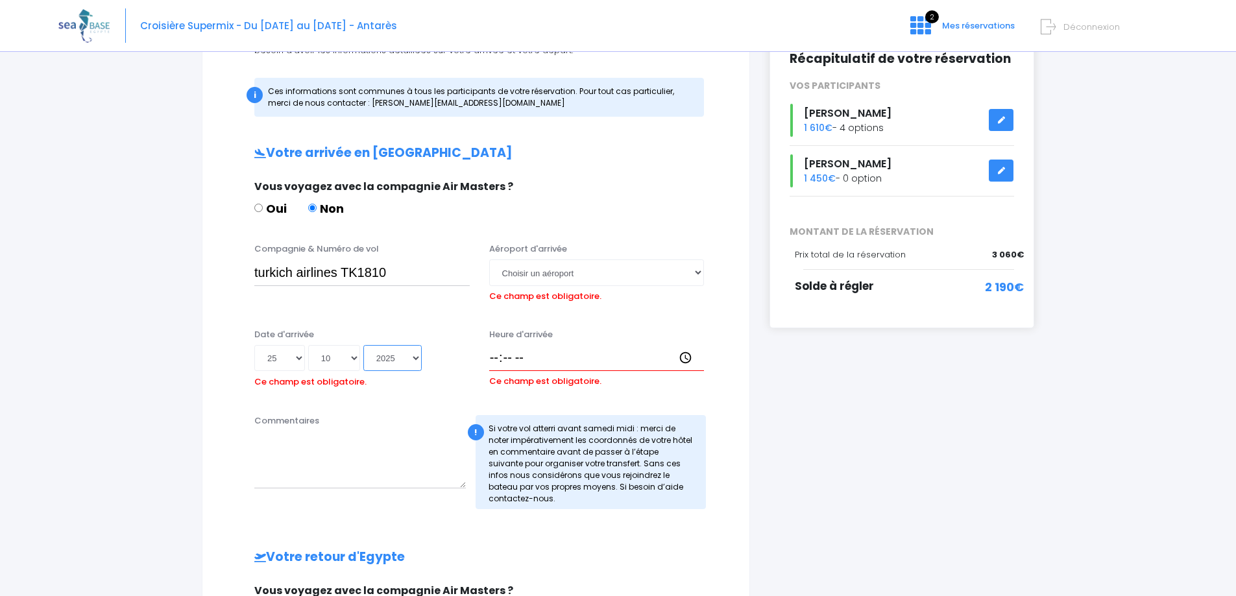
click at [363, 345] on select "Année 2045 2044 2043 2042 2041 2040 2039 2038 2037 2036 2035 2034 2033 2032 203…" at bounding box center [392, 358] width 58 height 26
type input "2025-10-25"
click at [684, 272] on select "Choisir un aéroport Hurghada Marsa Alam" at bounding box center [596, 272] width 215 height 26
select select "Hurghada"
click at [489, 259] on select "Choisir un aéroport Hurghada Marsa Alam" at bounding box center [596, 272] width 215 height 26
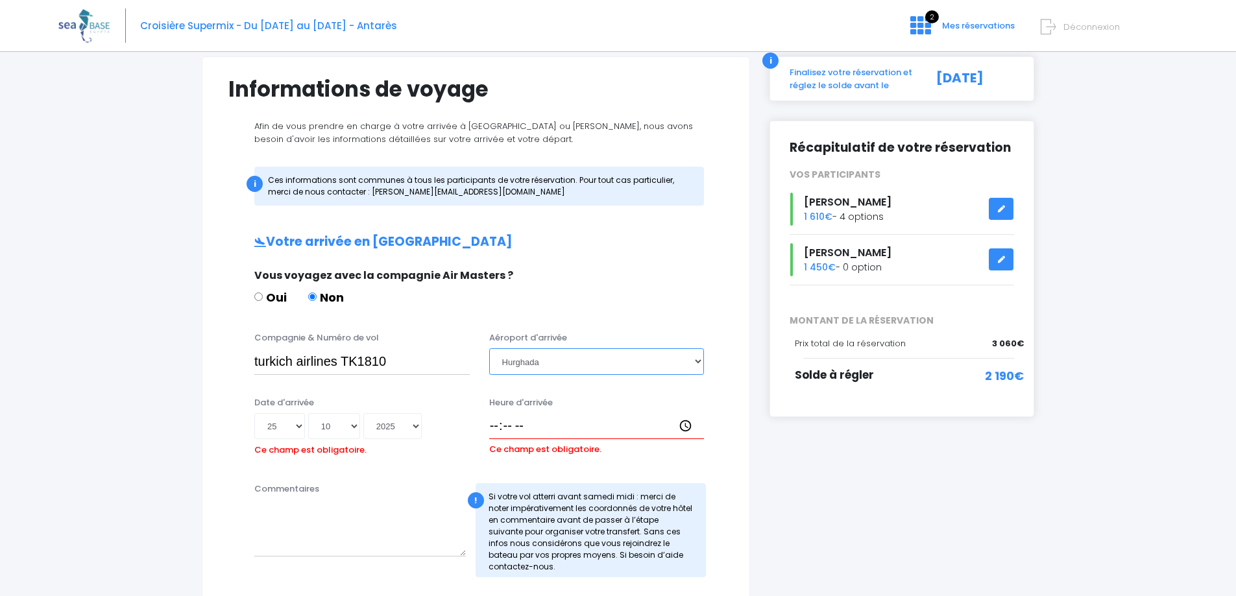
scroll to position [152, 0]
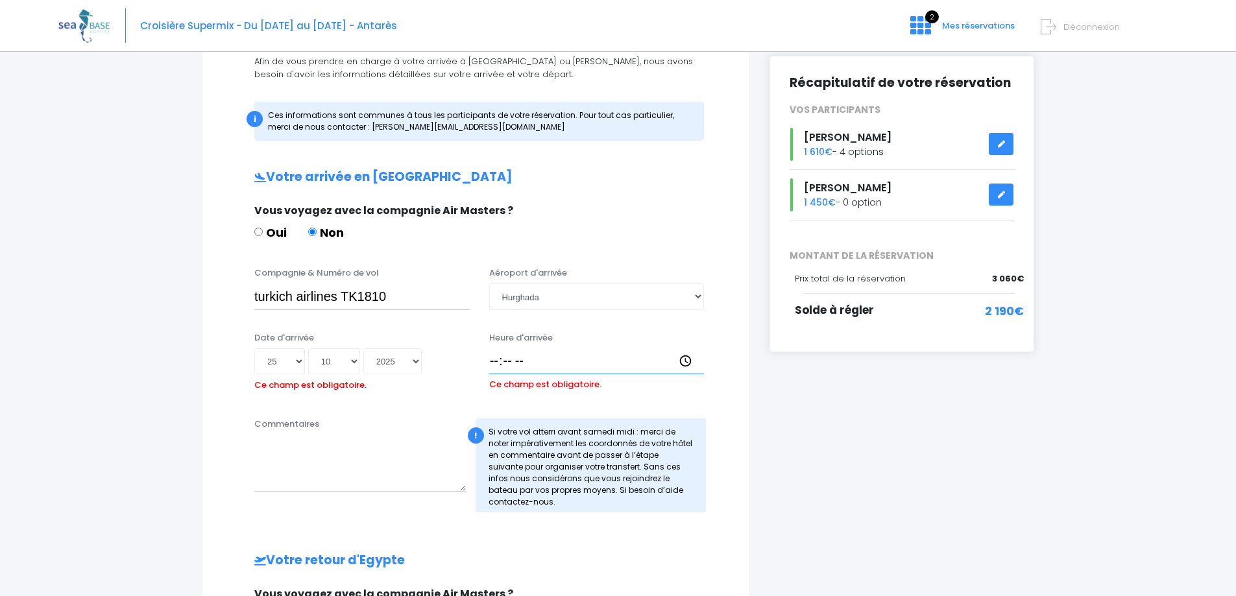
click at [498, 363] on input "Heure d'arrivée" at bounding box center [596, 361] width 215 height 26
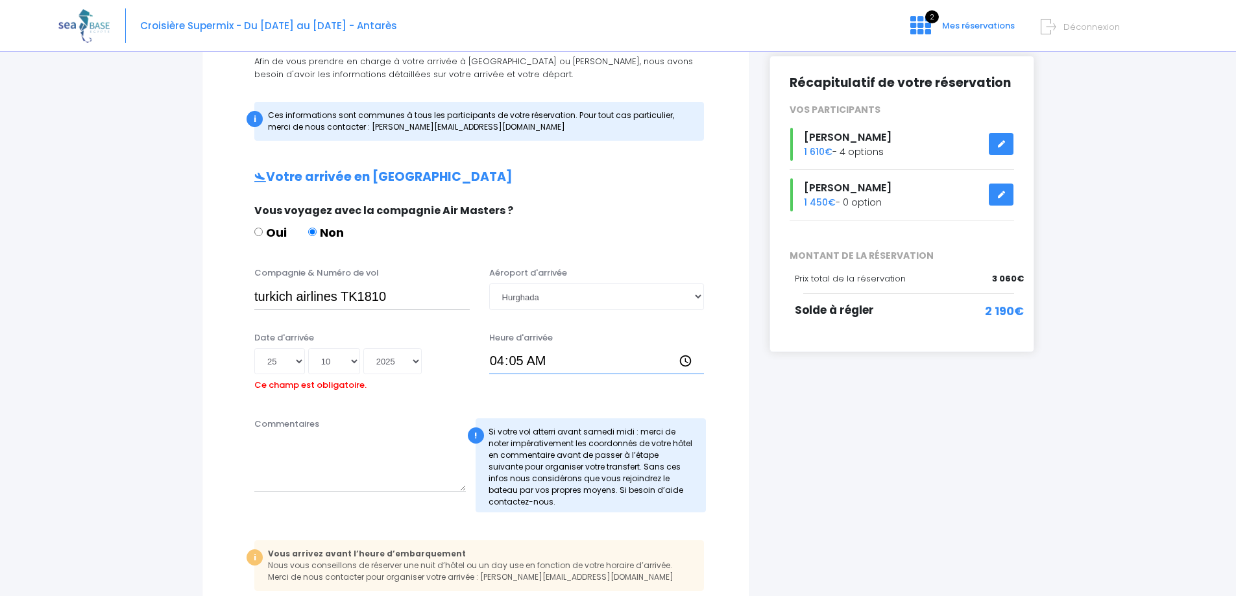
type input "04:50"
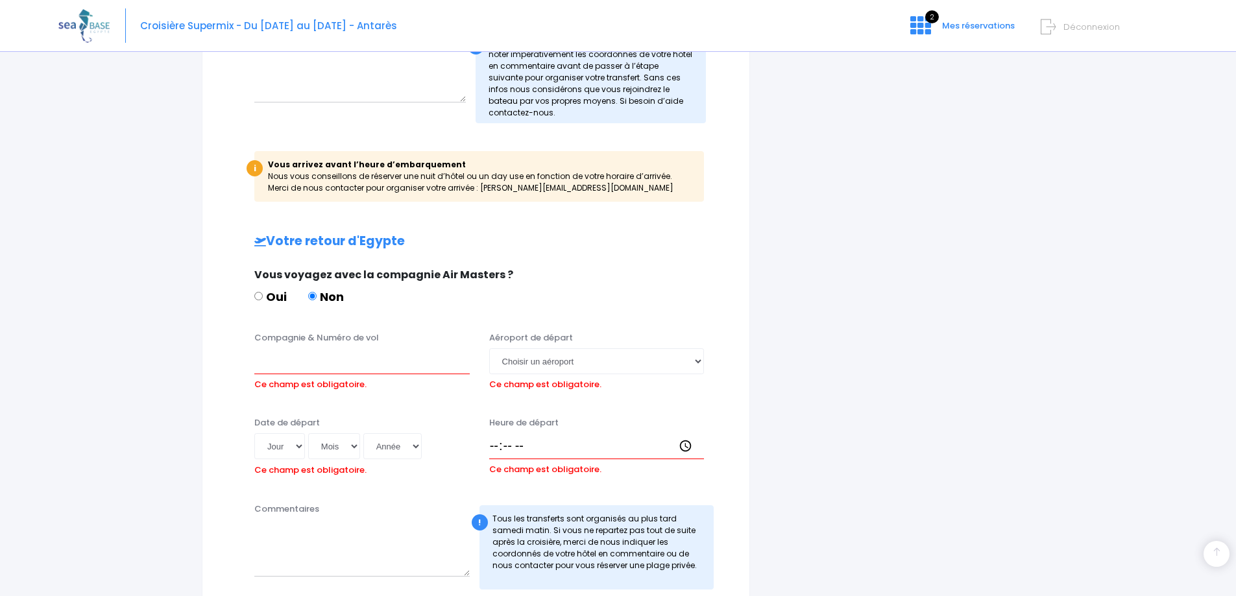
scroll to position [606, 0]
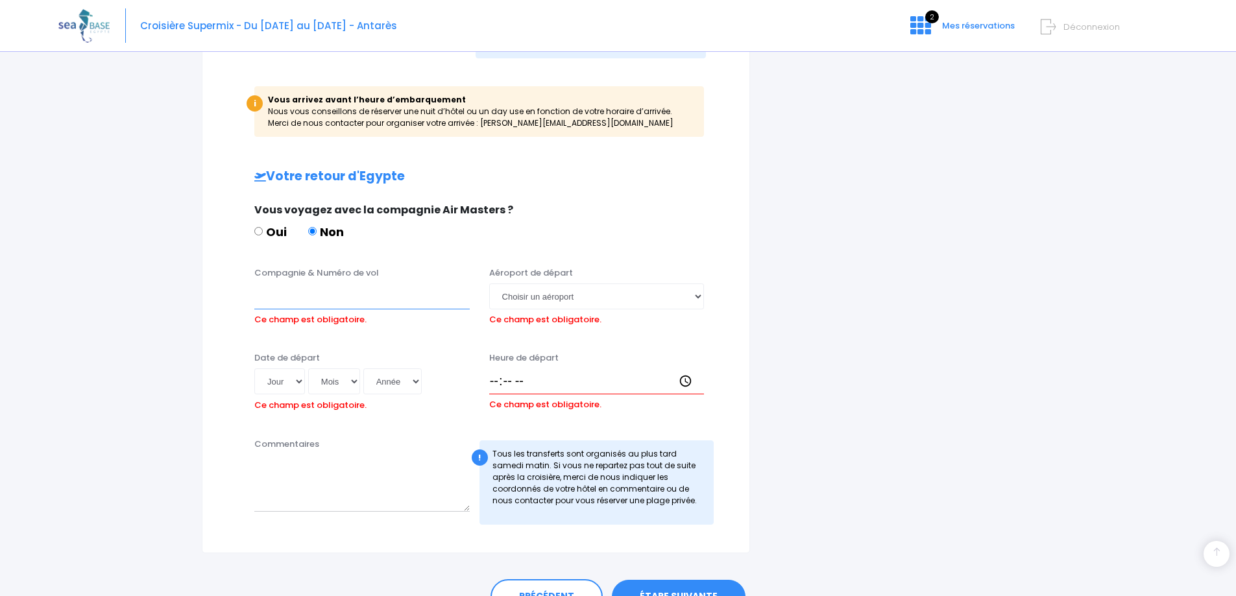
click at [317, 293] on input "Compagnie & Numéro de vol" at bounding box center [361, 296] width 215 height 26
type input "r"
type input "turkich airlines TK703"
click at [662, 294] on select "Choisir un aéroport Hurghada Marsa Alam" at bounding box center [596, 296] width 215 height 26
select select "Hurghada"
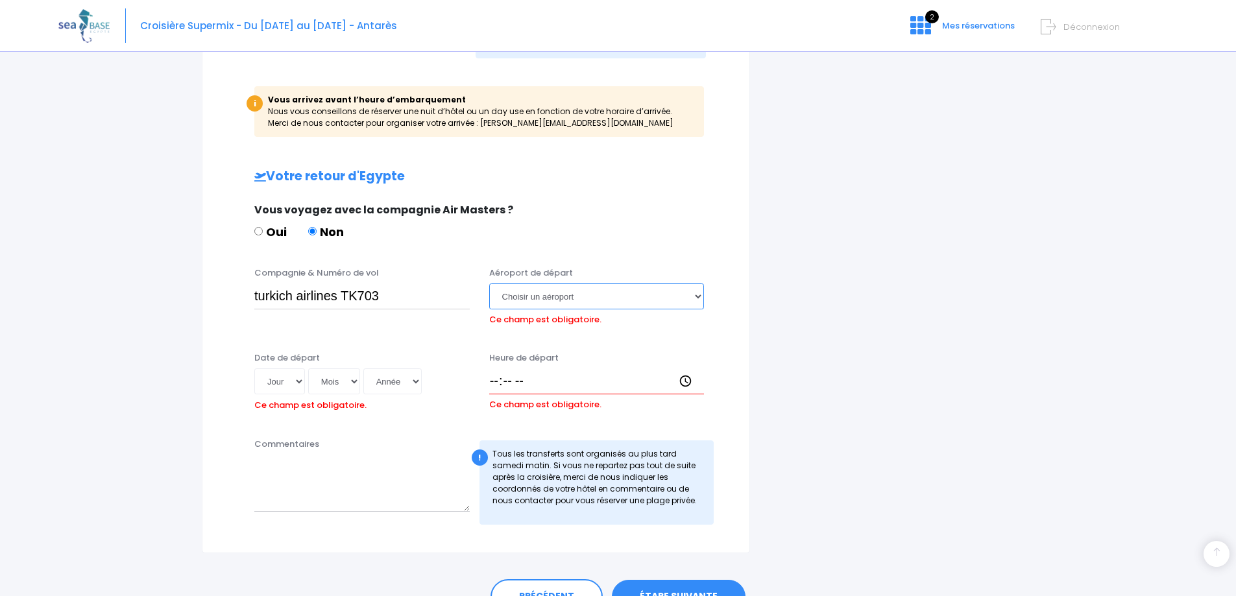
click at [489, 283] on select "Choisir un aéroport Hurghada Marsa Alam" at bounding box center [596, 296] width 215 height 26
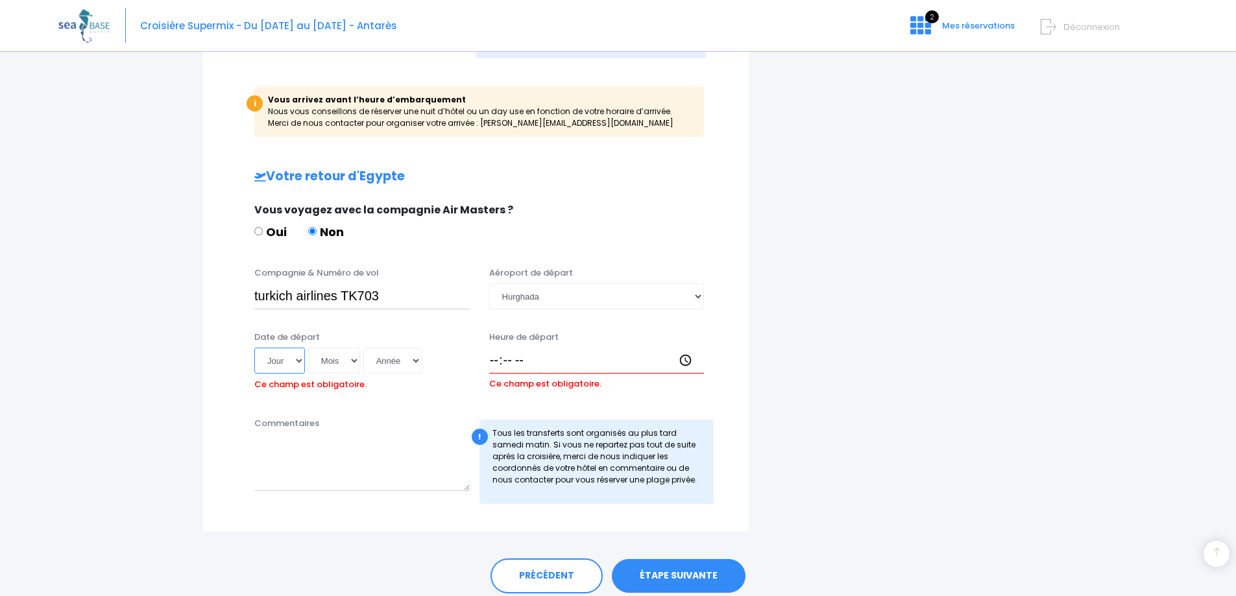
click at [290, 362] on select "Jour 01 02 03 04 05 06 07 08 09 10 11 12 13 14 15 16 17 18 19 20 21 22 23 24 25…" at bounding box center [279, 361] width 51 height 26
select select "01"
click at [254, 348] on select "Jour 01 02 03 04 05 06 07 08 09 10 11 12 13 14 15 16 17 18 19 20 21 22 23 24 25…" at bounding box center [279, 361] width 51 height 26
click at [330, 356] on select "Mois 01 02 03 04 05 06 07 08 09 10 11 12" at bounding box center [334, 361] width 52 height 26
select select "11"
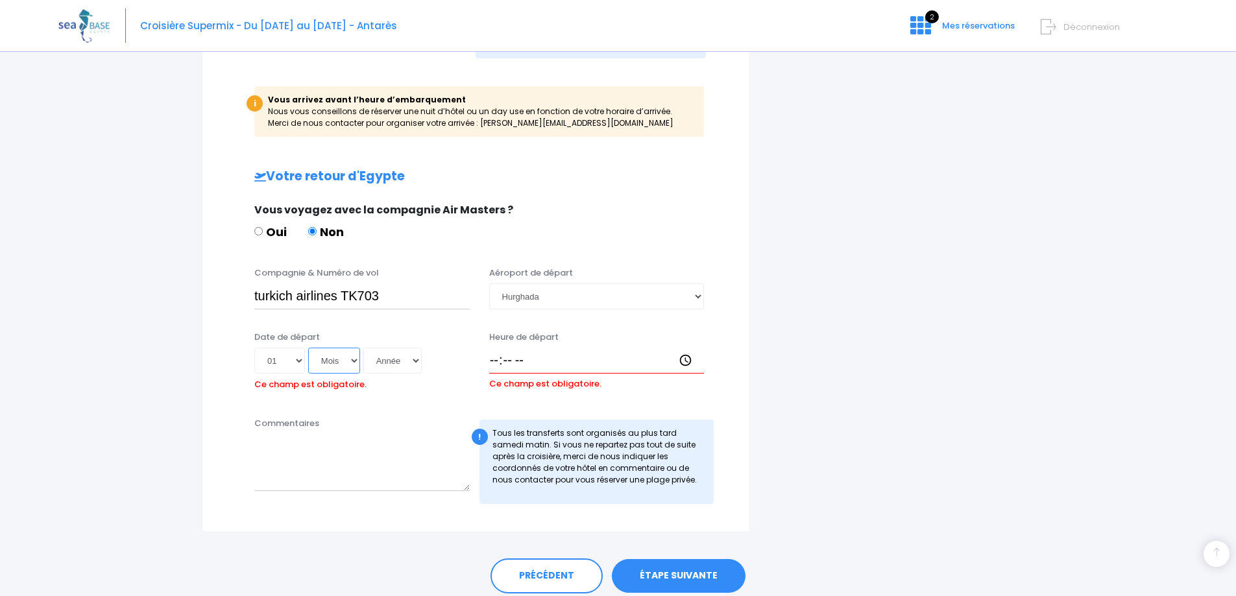
click at [308, 348] on select "Mois 01 02 03 04 05 06 07 08 09 10 11 12" at bounding box center [334, 361] width 52 height 26
click at [395, 357] on select "Année 2045 2044 2043 2042 2041 2040 2039 2038 2037 2036 2035 2034 2033 2032 203…" at bounding box center [392, 361] width 58 height 26
select select "2025"
click at [363, 348] on select "Année 2045 2044 2043 2042 2041 2040 2039 2038 2037 2036 2035 2034 2033 2032 203…" at bounding box center [392, 361] width 58 height 26
type input "2025-11-01"
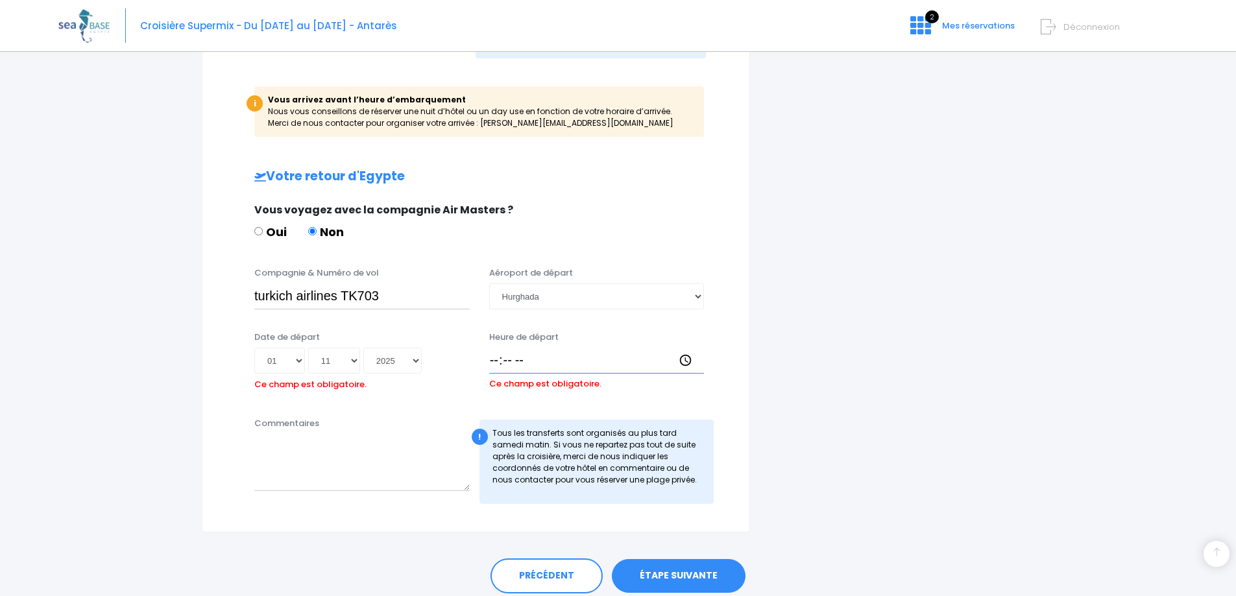
click at [496, 356] on input "Heure de départ" at bounding box center [596, 361] width 215 height 26
type input "05:15"
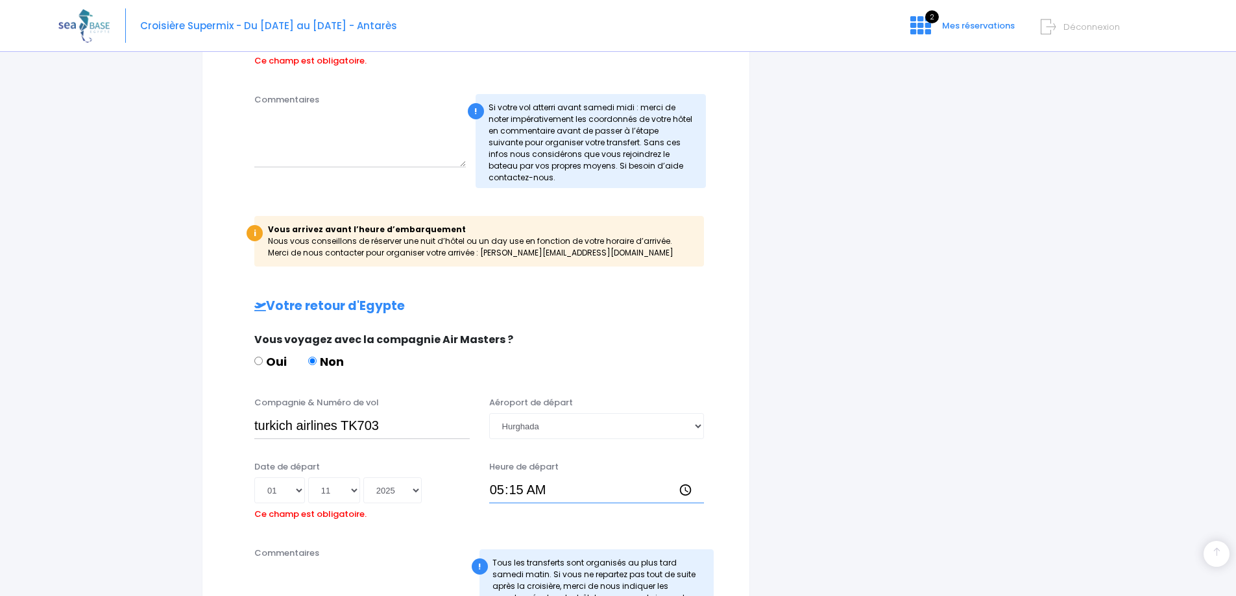
scroll to position [541, 0]
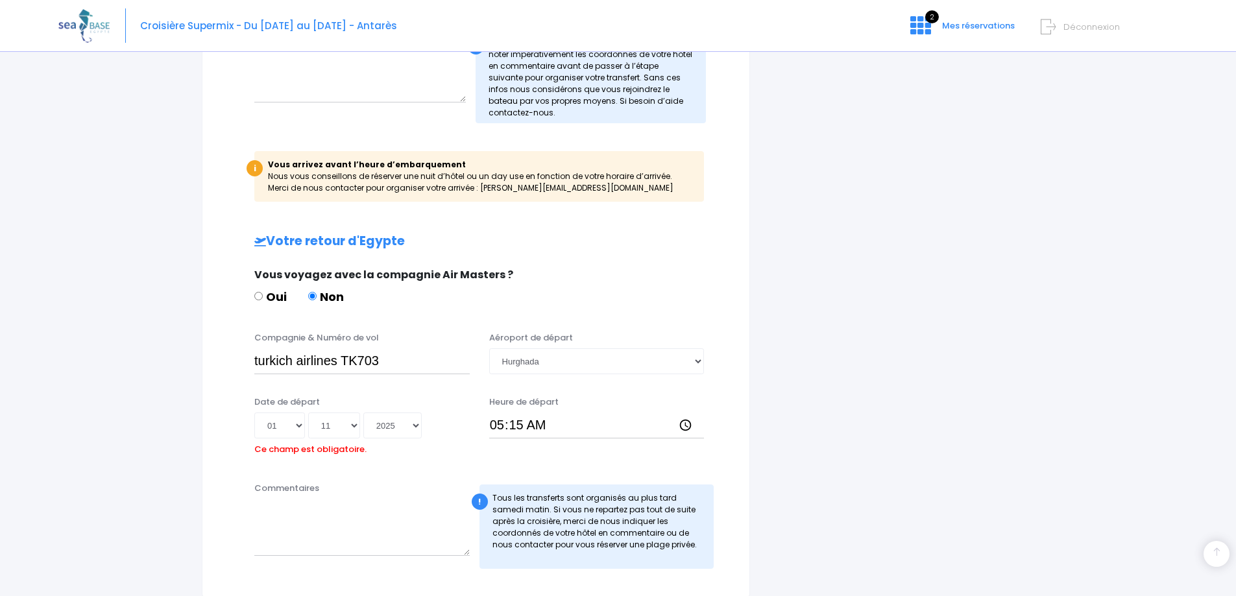
click at [688, 465] on div "Date de départ Jour 01 02 03 04 05 06 07 08 09 10 11 12 13 14 15 16 17 18 19 20…" at bounding box center [476, 432] width 514 height 73
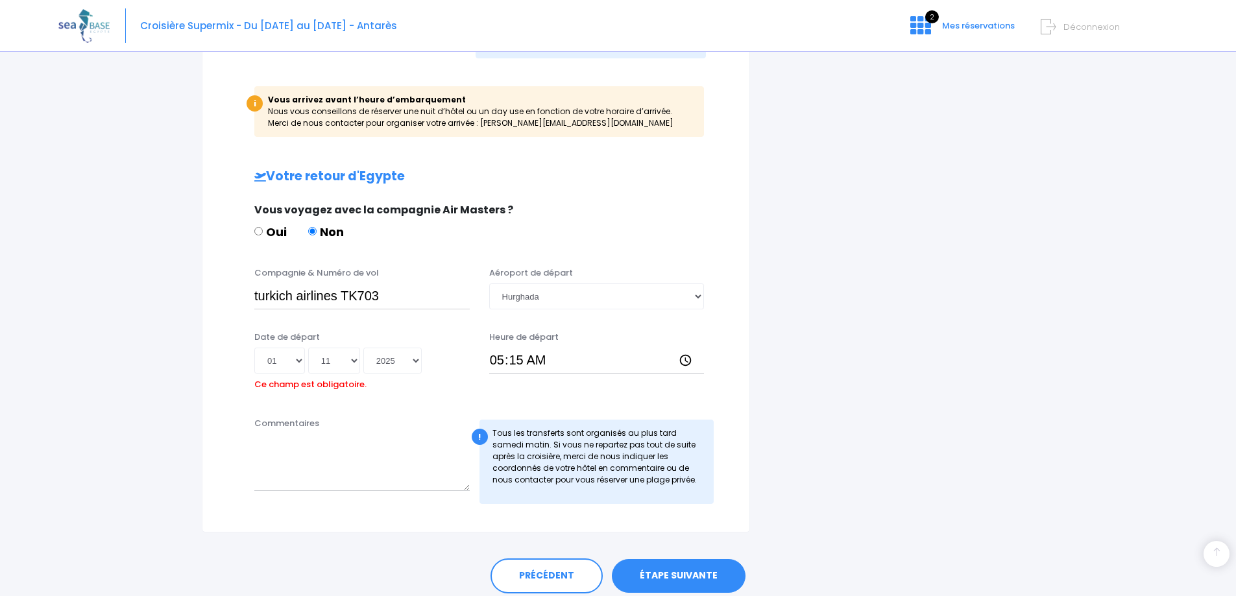
scroll to position [655, 0]
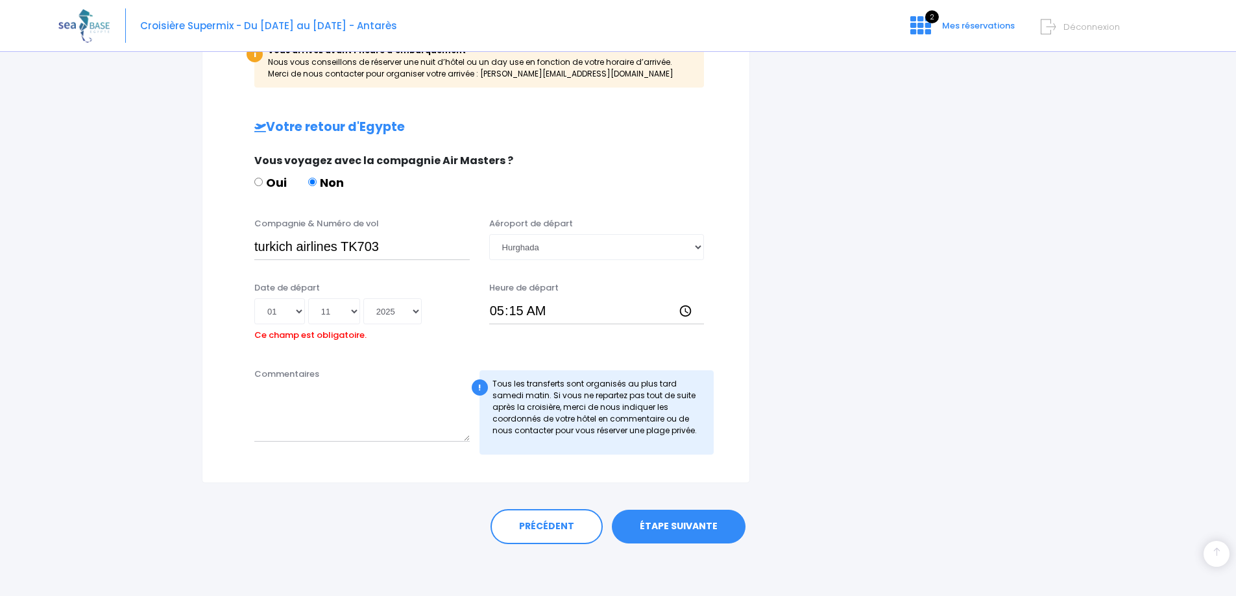
click at [669, 522] on link "ÉTAPE SUIVANTE" at bounding box center [679, 527] width 134 height 34
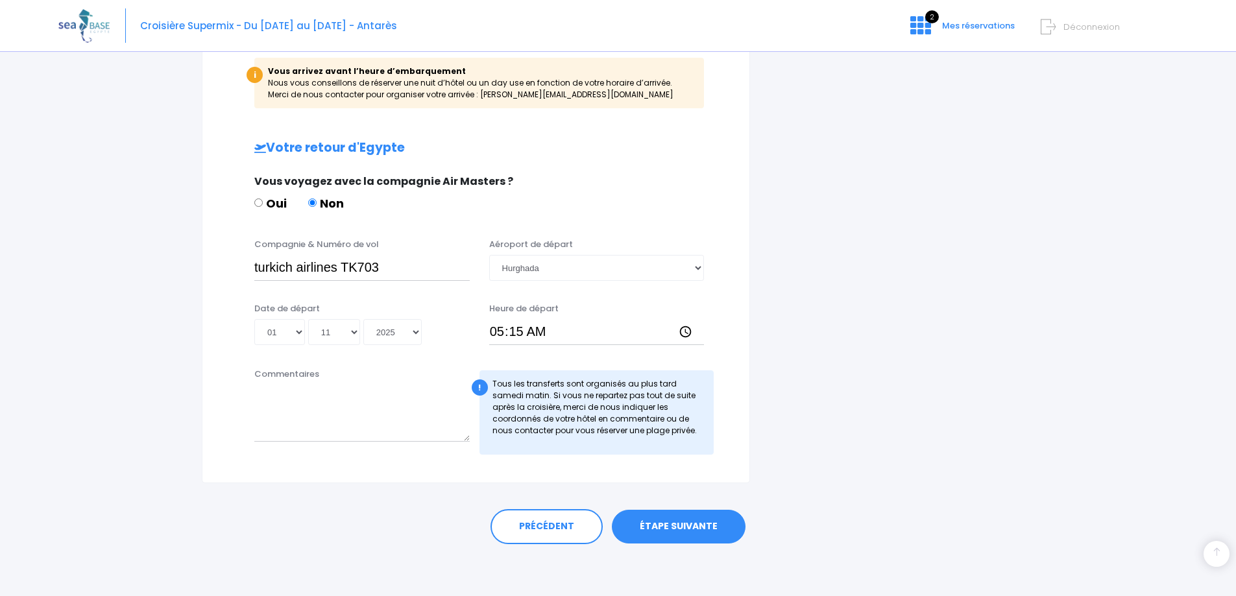
scroll to position [614, 0]
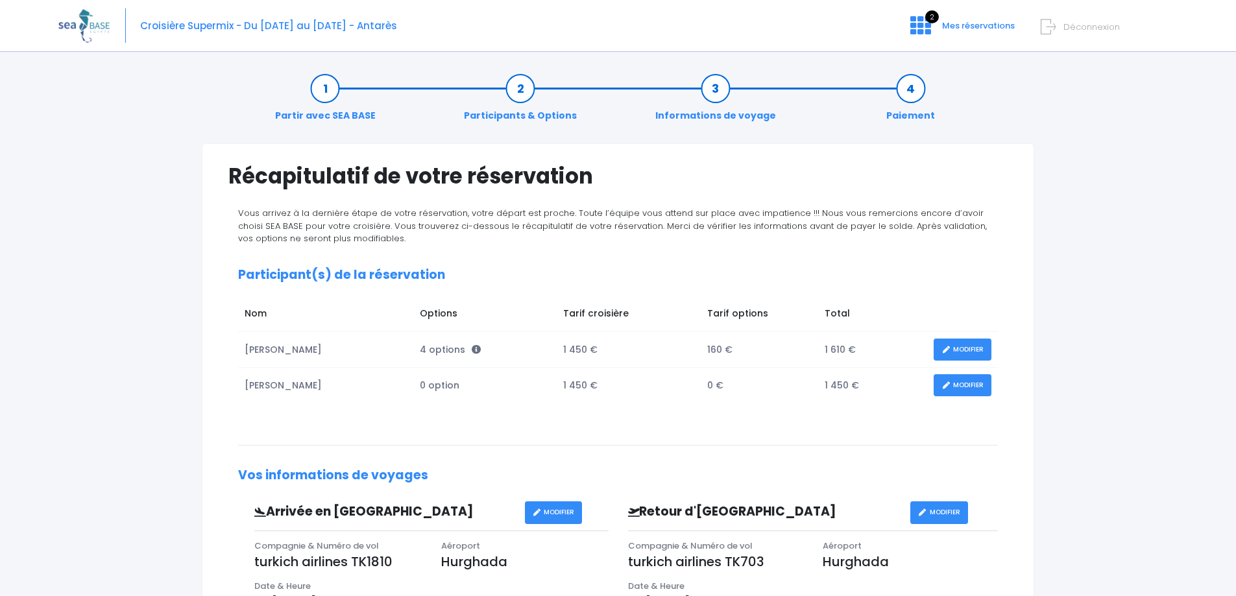
scroll to position [65, 0]
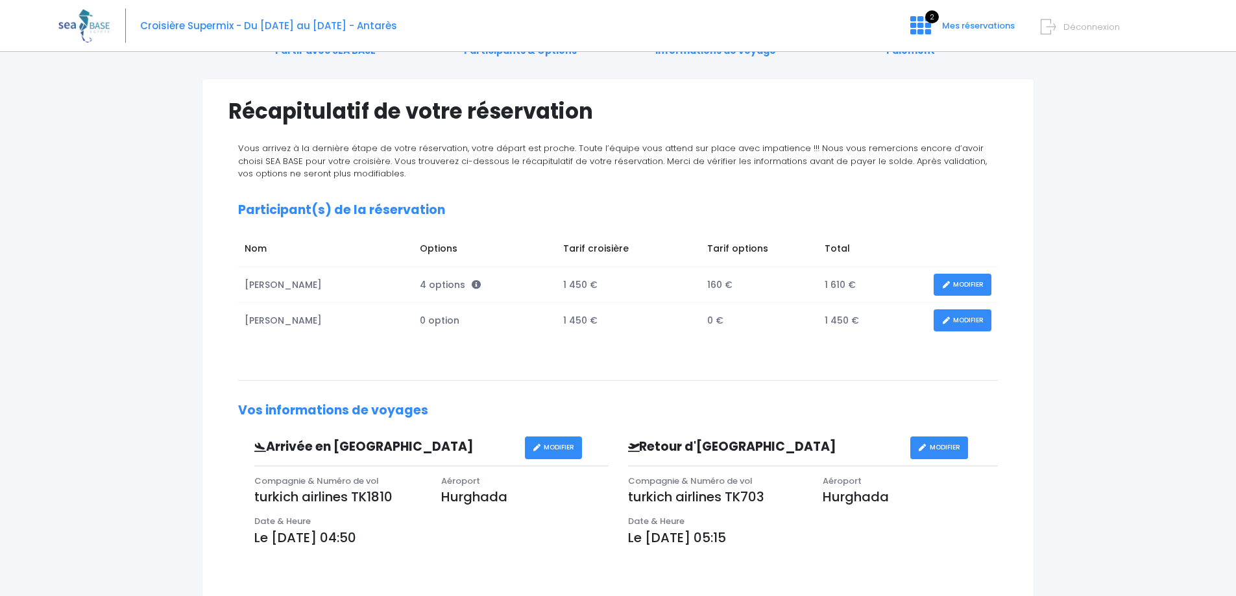
click at [959, 317] on link "MODIFIER" at bounding box center [962, 320] width 58 height 23
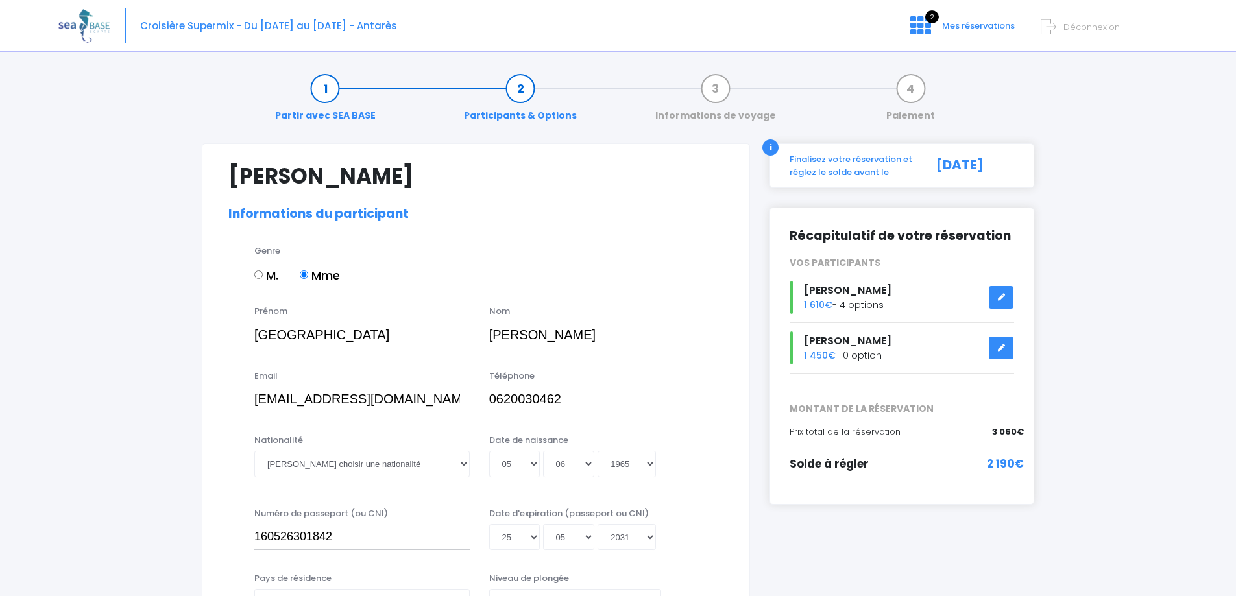
select select "Non plongeur"
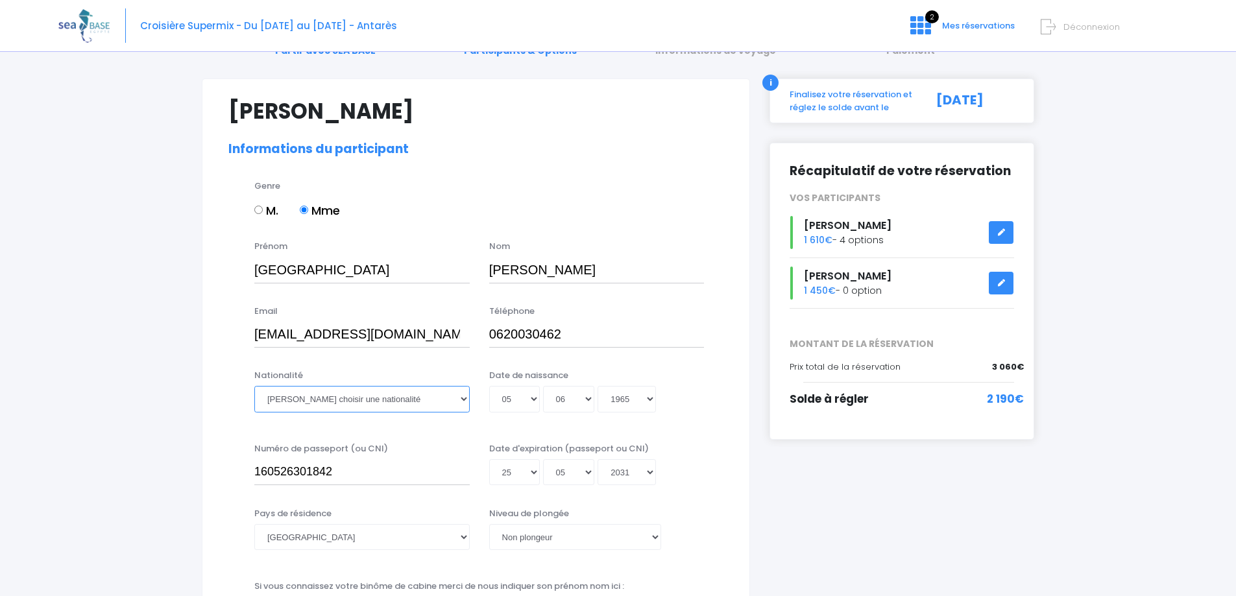
click at [442, 402] on select "Veuillez choisir une nationalité Afghane Albanaise Algerienne Allemande America…" at bounding box center [361, 399] width 215 height 26
select select "Française"
click at [254, 386] on select "Veuillez choisir une nationalité Afghane Albanaise Algerienne Allemande America…" at bounding box center [361, 399] width 215 height 26
drag, startPoint x: 335, startPoint y: 471, endPoint x: 236, endPoint y: 475, distance: 99.3
click at [236, 475] on div "Numéro de passeport (ou CNI) 160526301842 Date d'expiration (passeport ou CNI) …" at bounding box center [476, 468] width 514 height 52
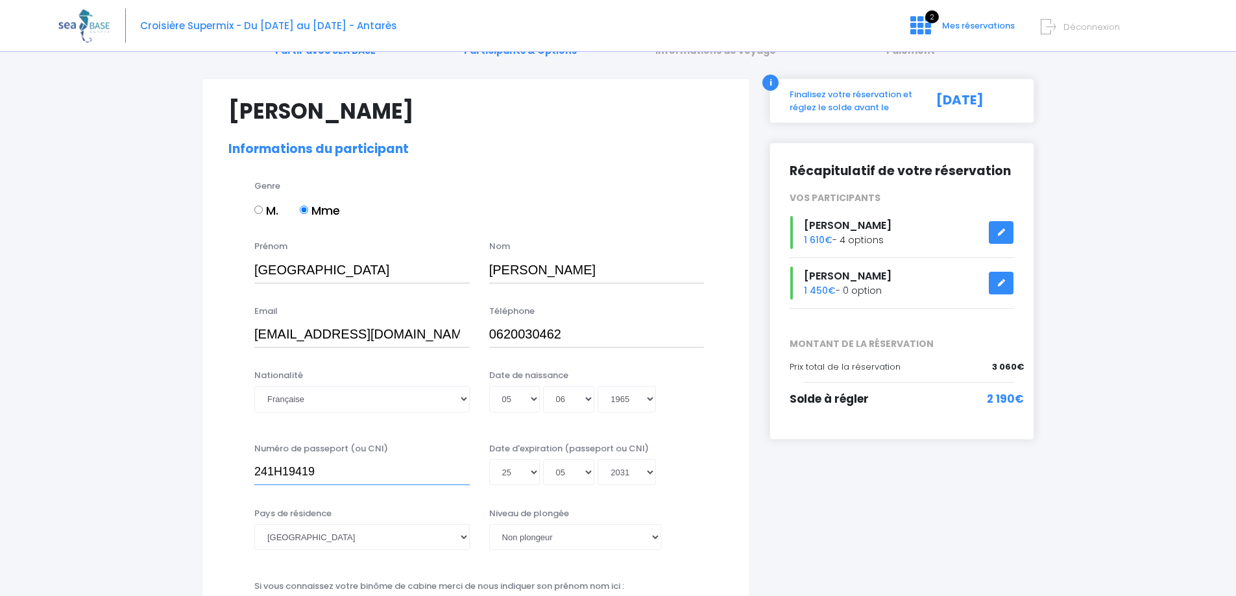
type input "241H19419"
click at [529, 475] on select "Jour 01 02 03 04 05 06 07 08 09 10 11 12 13 14 15 16 17 18 19 20 21 22 23 24 25…" at bounding box center [514, 472] width 51 height 26
select select "20"
click at [489, 459] on select "Jour 01 02 03 04 05 06 07 08 09 10 11 12 13 14 15 16 17 18 19 20 21 22 23 24 25…" at bounding box center [514, 472] width 51 height 26
type input "2031-05-20"
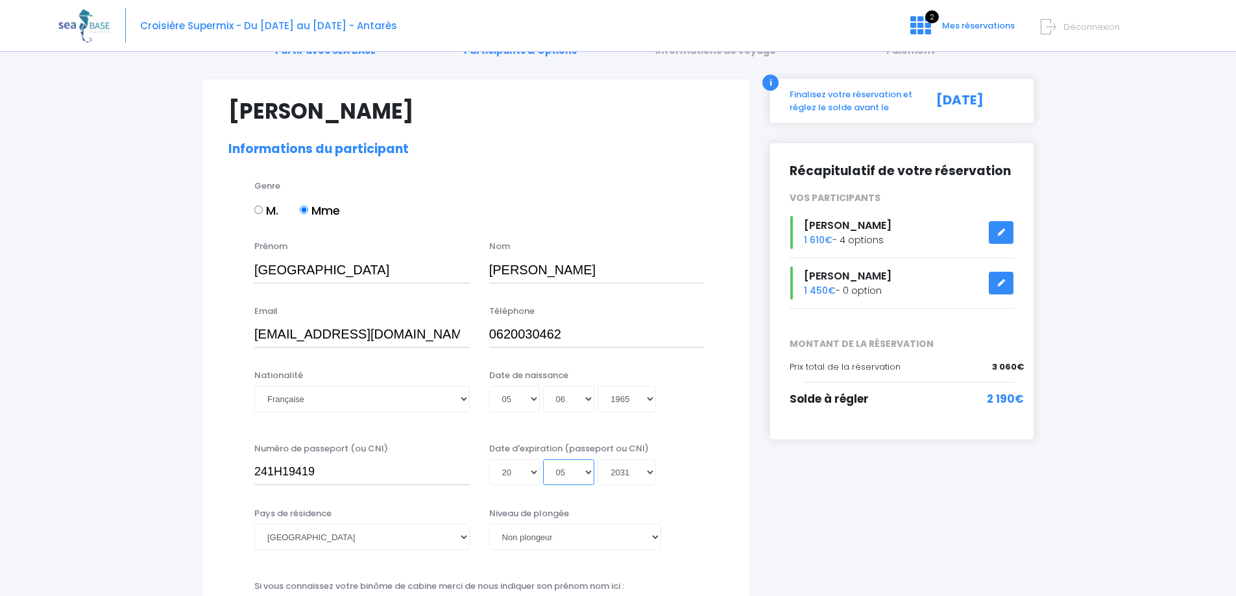
click at [554, 468] on select "Mois 01 02 03 04 05 06 07 08 09 10 11 12" at bounding box center [569, 472] width 52 height 26
select select "11"
click at [543, 459] on select "Mois 01 02 03 04 05 06 07 08 09 10 11 12" at bounding box center [569, 472] width 52 height 26
type input "2031-11-20"
click at [610, 467] on select "Année 2045 2044 2043 2042 2041 2040 2039 2038 2037 2036 2035 2034 2033 2032 203…" at bounding box center [626, 472] width 58 height 26
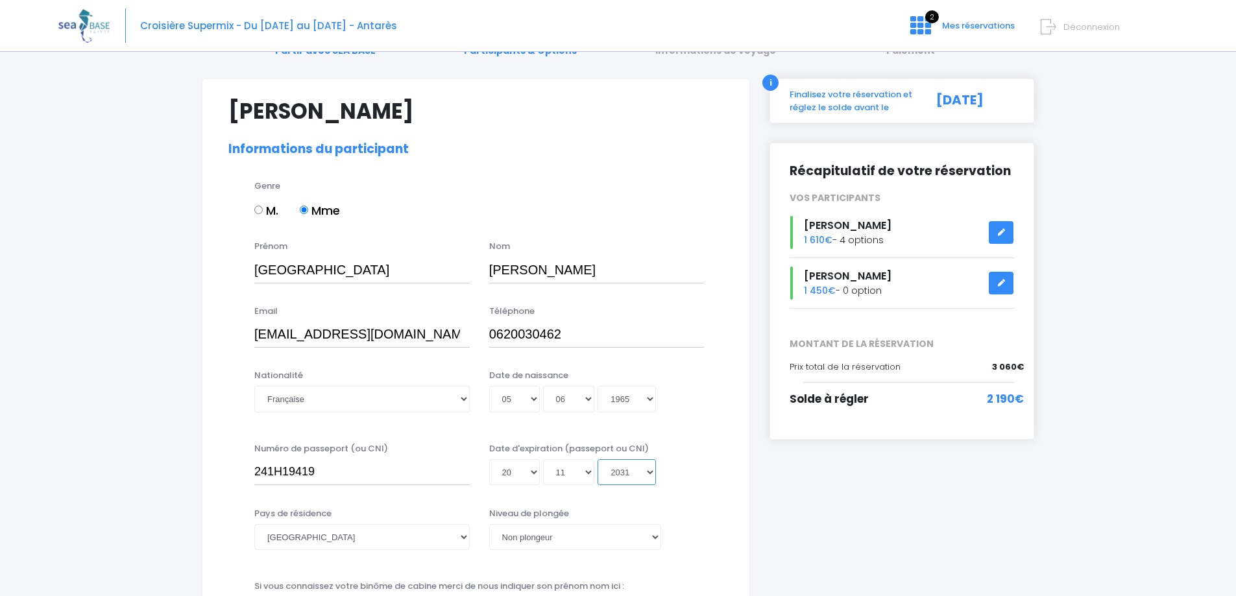
select select "2034"
click at [597, 459] on select "Année 2045 2044 2043 2042 2041 2040 2039 2038 2037 2036 2035 2034 2033 2032 203…" at bounding box center [626, 472] width 58 height 26
type input "2034-11-20"
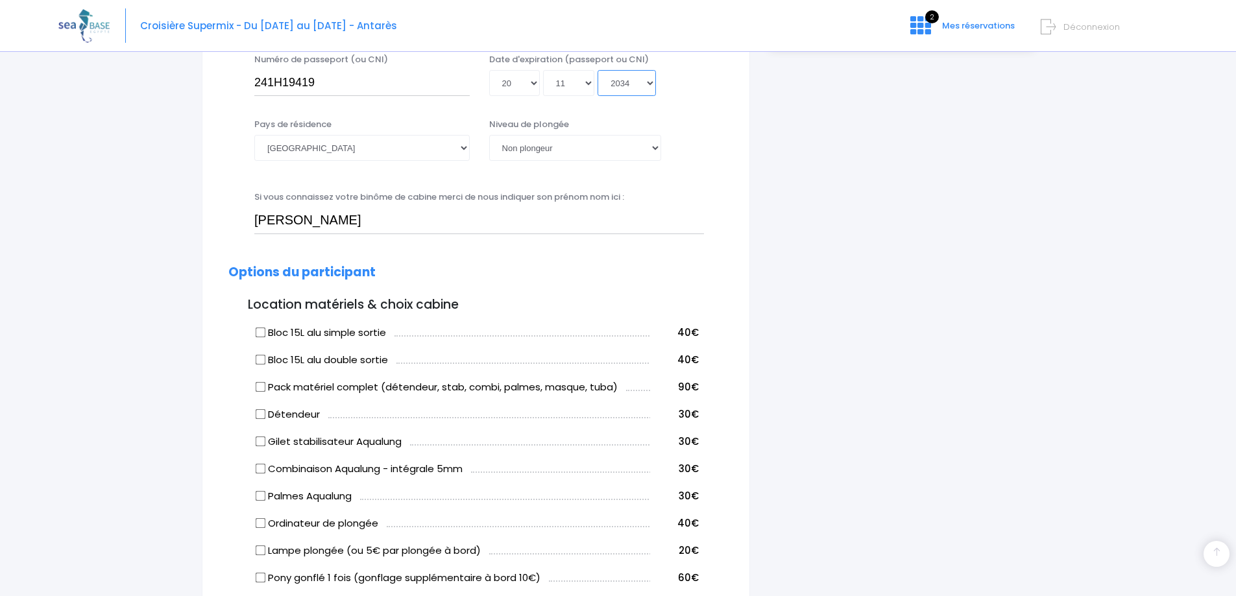
scroll to position [584, 0]
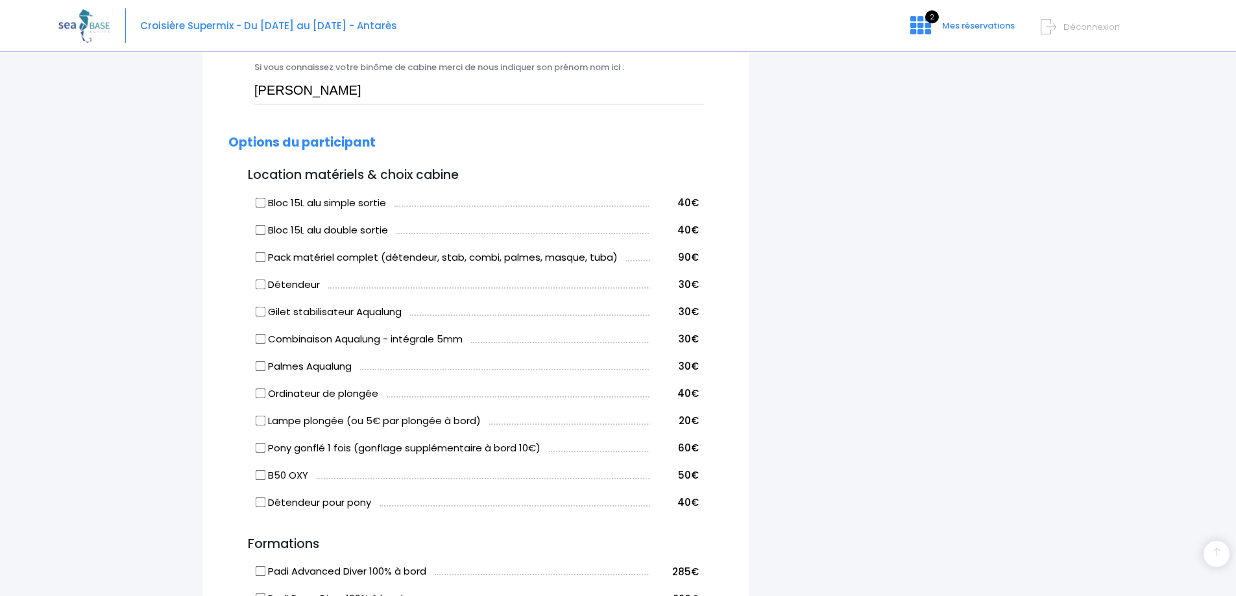
click at [262, 338] on input "Combinaison Aqualung - intégrale 5mm" at bounding box center [261, 338] width 10 height 10
checkbox input "true"
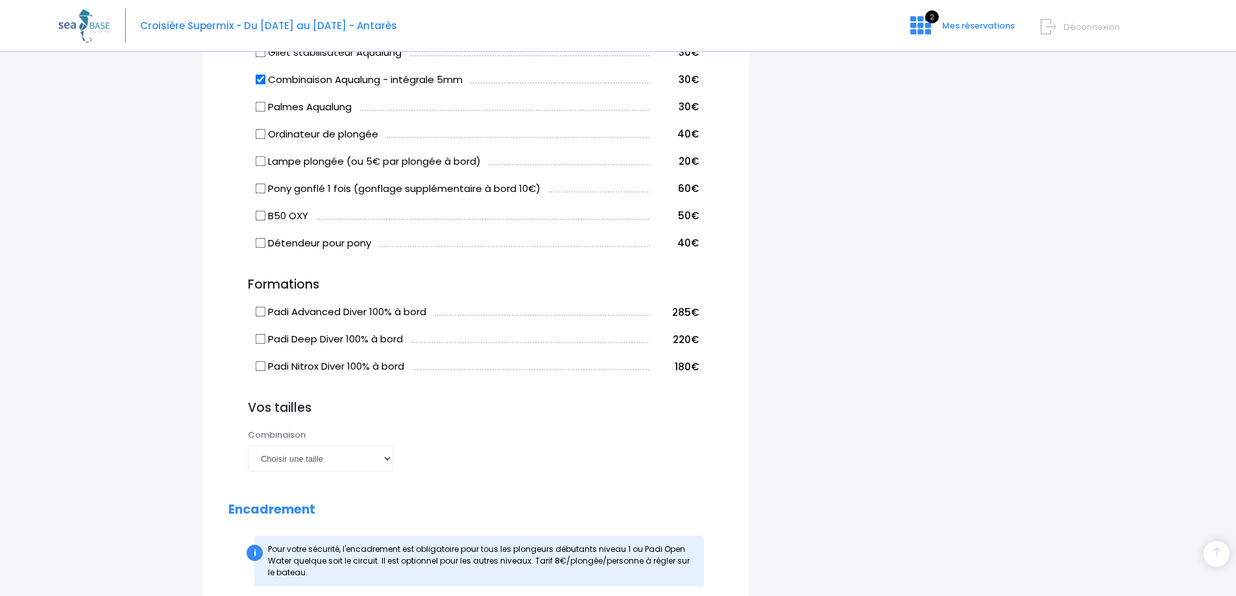
scroll to position [908, 0]
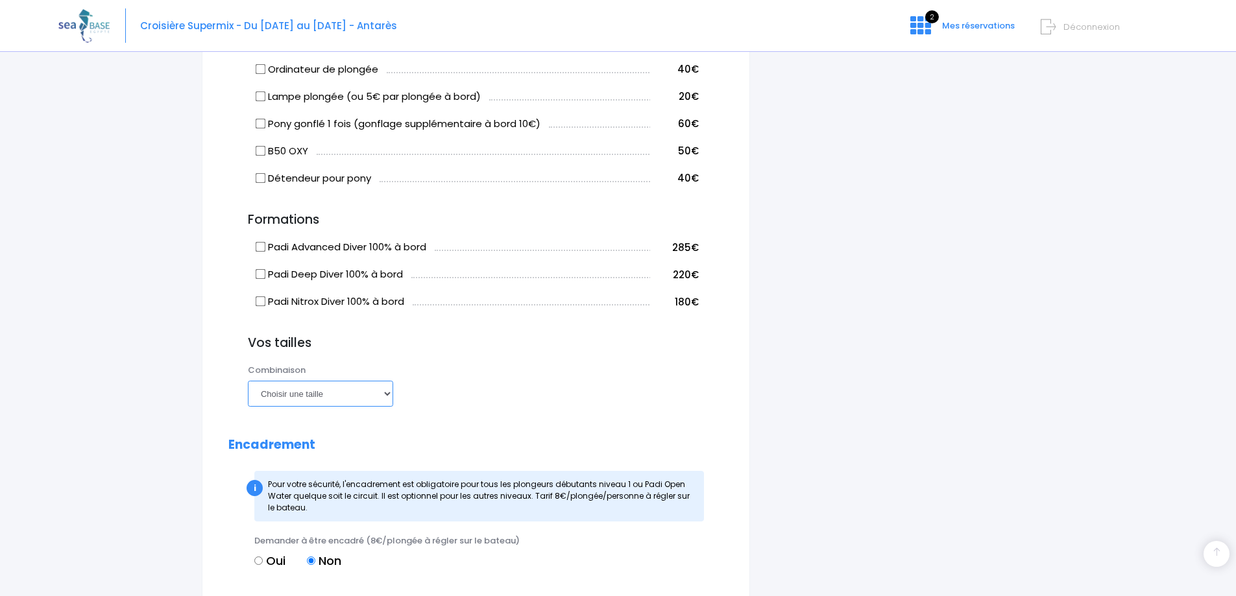
click at [381, 394] on select "Choisir une taille XS S M ML L XL XXL" at bounding box center [320, 394] width 145 height 26
select select "L"
click at [248, 381] on select "Choisir une taille XS S M ML L XL XXL" at bounding box center [320, 394] width 145 height 26
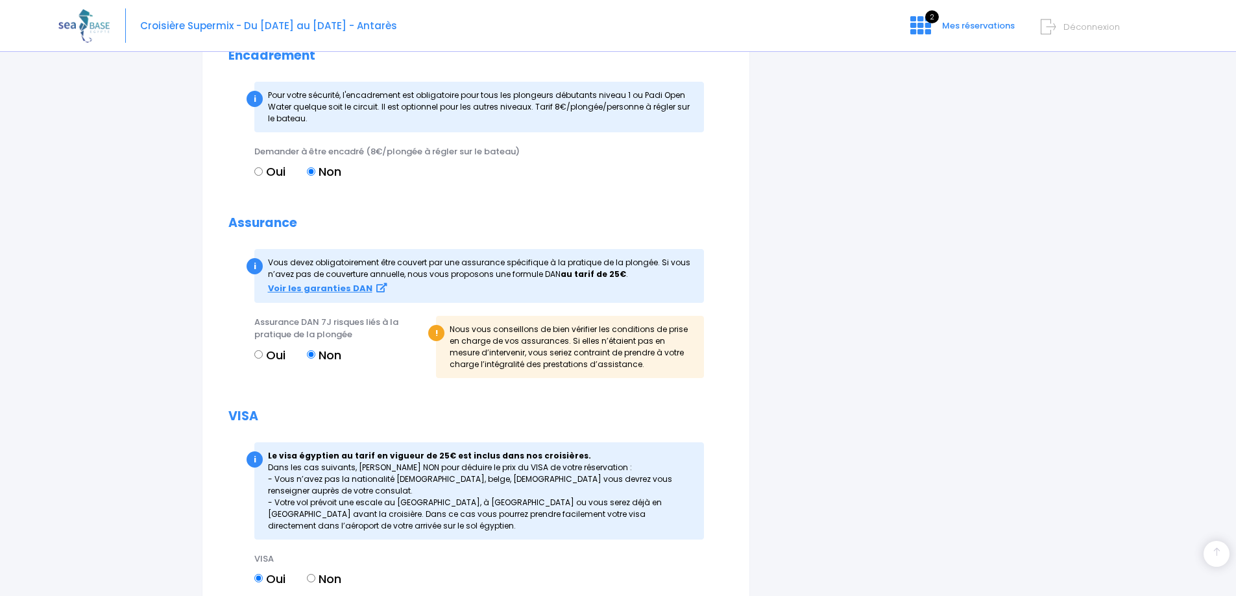
scroll to position [1422, 0]
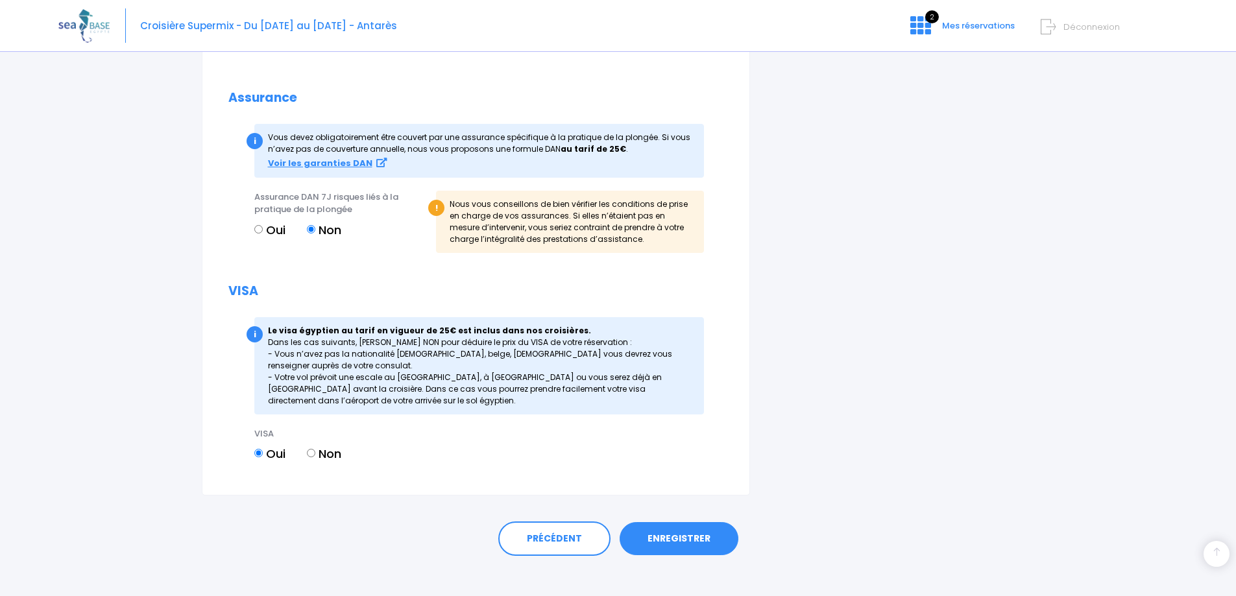
click at [670, 527] on link "ENREGISTRER" at bounding box center [678, 539] width 119 height 34
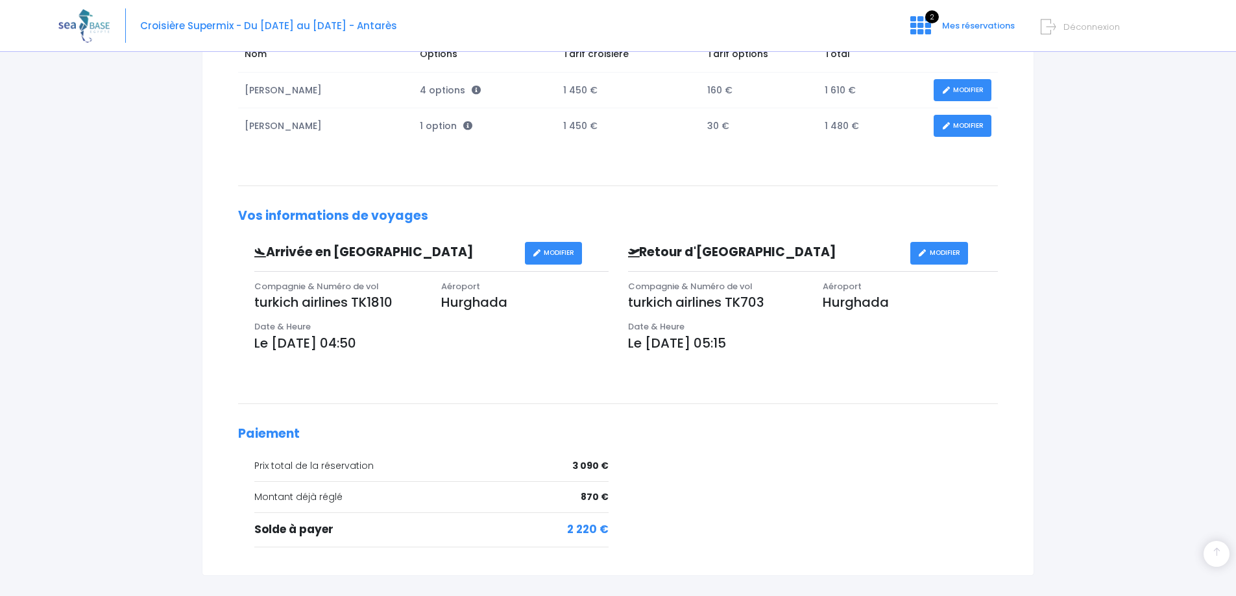
scroll to position [324, 0]
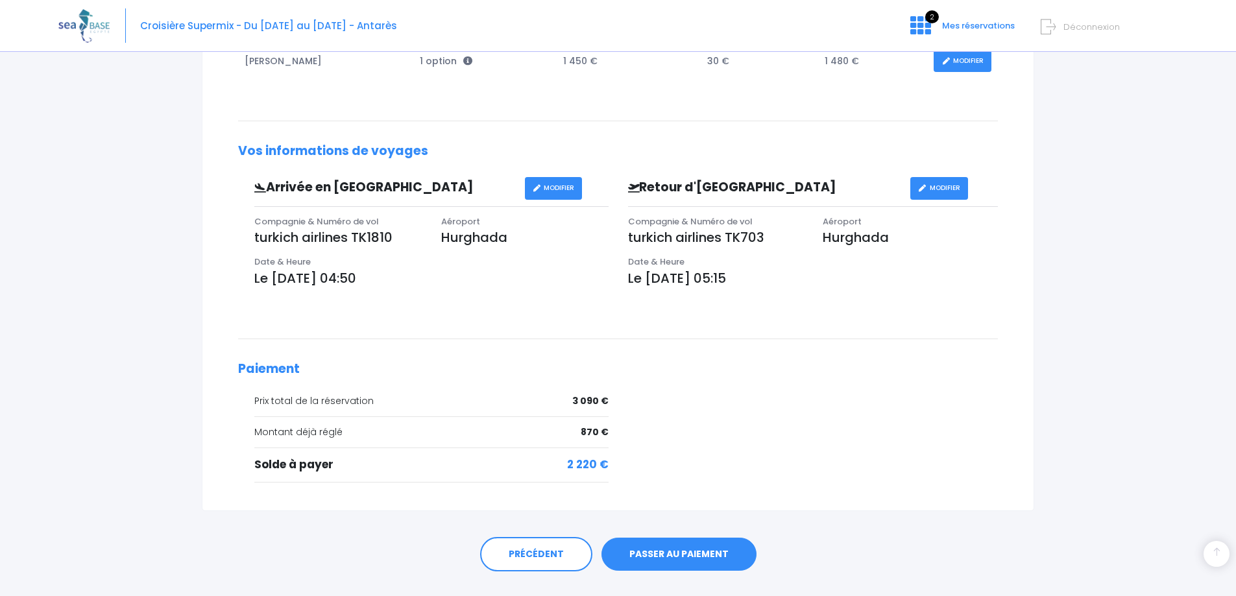
click at [676, 551] on link "PASSER AU PAIEMENT" at bounding box center [678, 555] width 155 height 34
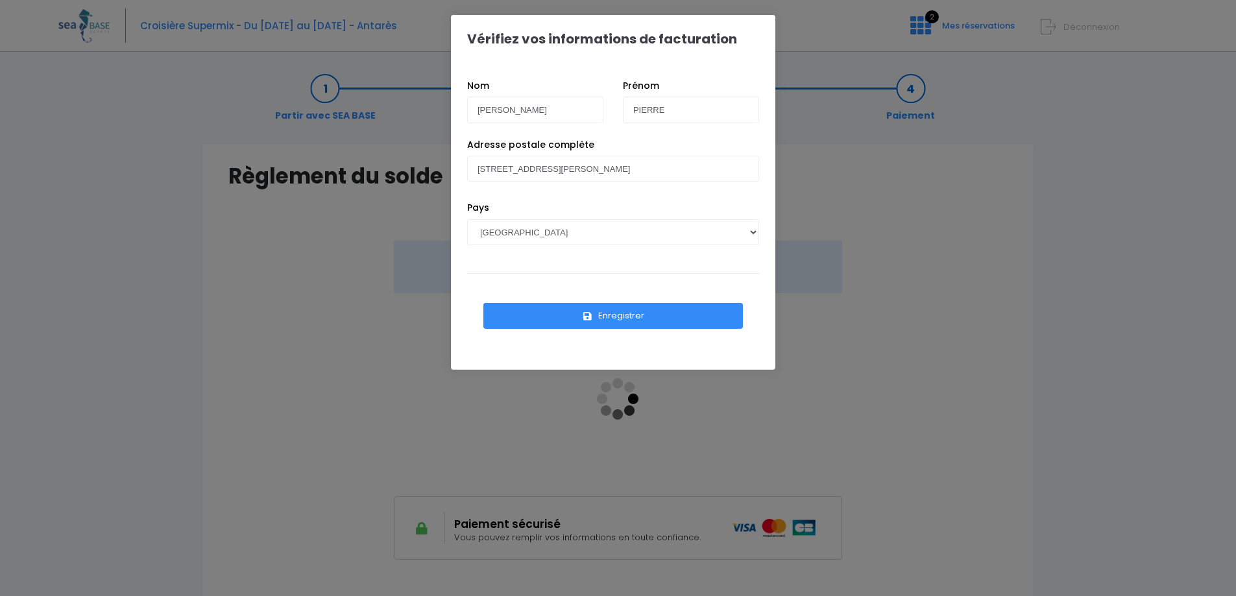
click at [609, 313] on button "Enregistrer" at bounding box center [612, 316] width 259 height 26
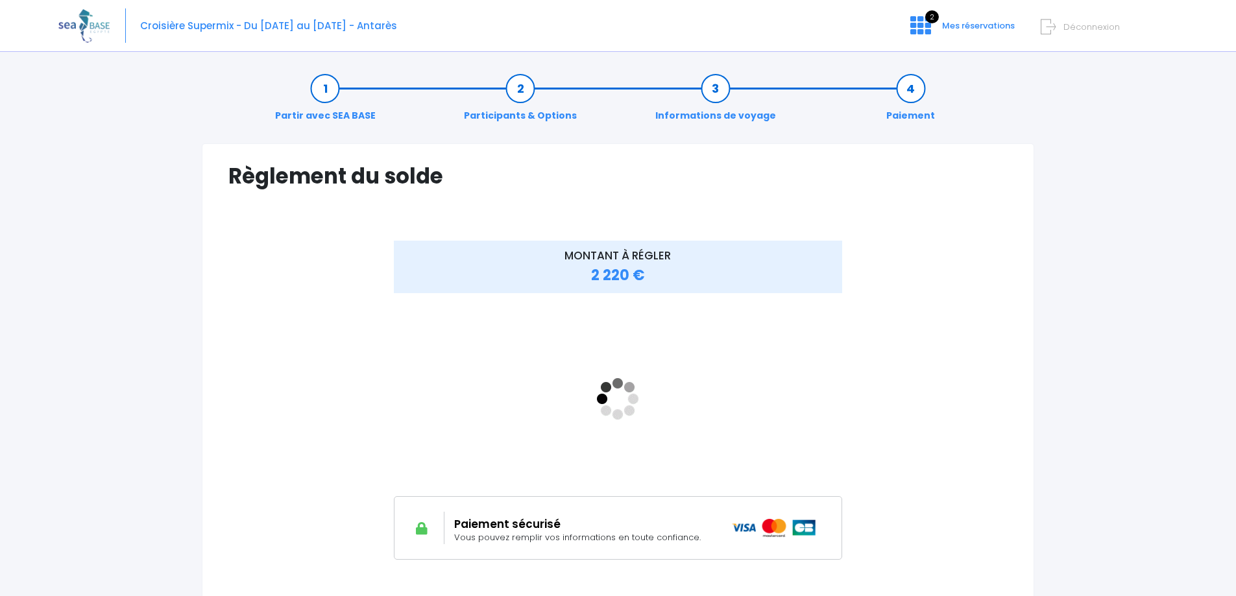
click at [882, 457] on div "MONTANT À RÉGLER 2 220 €" at bounding box center [617, 410] width 779 height 338
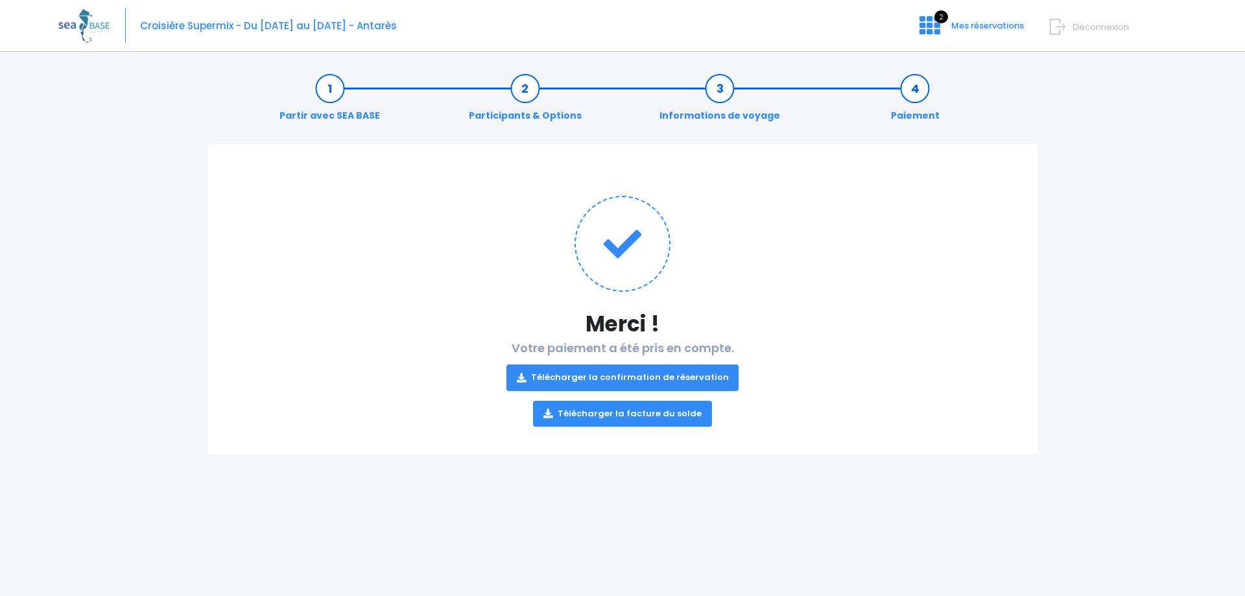
click at [619, 374] on link "Télécharger la confirmation de réservation" at bounding box center [623, 378] width 233 height 26
click at [626, 414] on link "Télécharger la facture du solde" at bounding box center [622, 414] width 179 height 26
click at [939, 22] on icon at bounding box center [930, 25] width 21 height 21
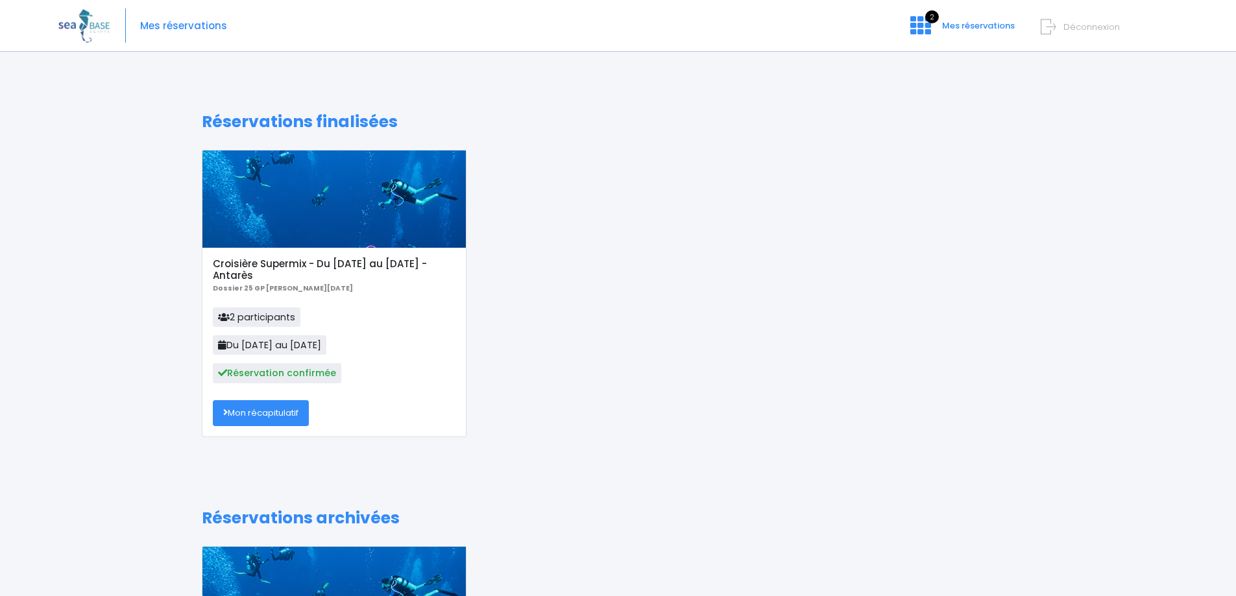
click at [86, 25] on img at bounding box center [83, 25] width 51 height 33
click at [85, 21] on img at bounding box center [83, 25] width 51 height 33
click at [1080, 27] on span "Déconnexion" at bounding box center [1091, 27] width 56 height 12
